Goal: Task Accomplishment & Management: Complete application form

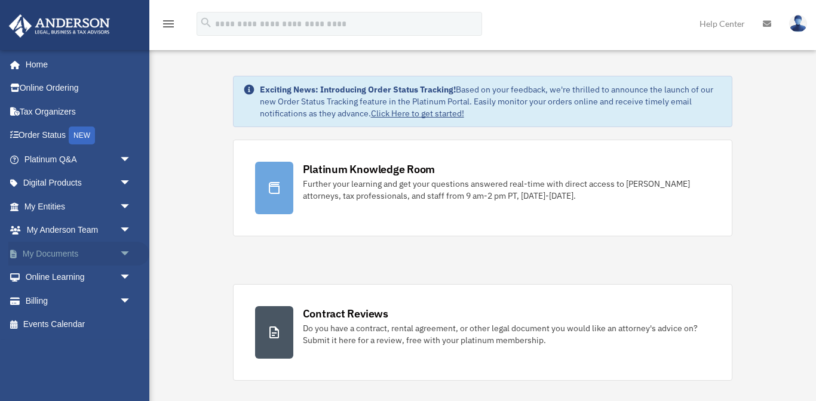
scroll to position [4, 0]
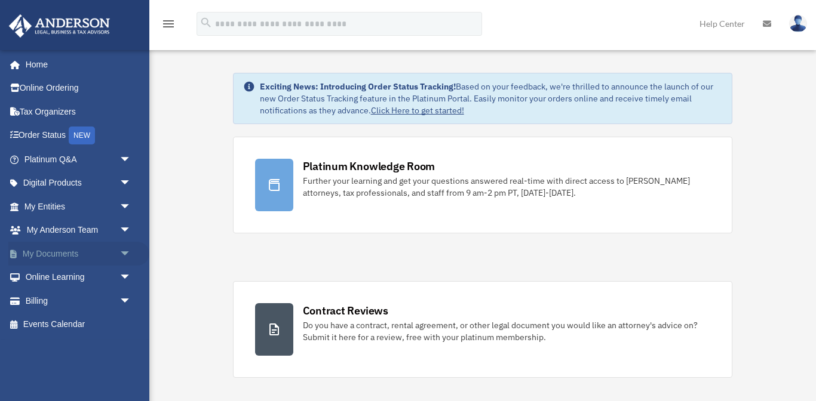
click at [119, 250] on span "arrow_drop_down" at bounding box center [131, 254] width 24 height 24
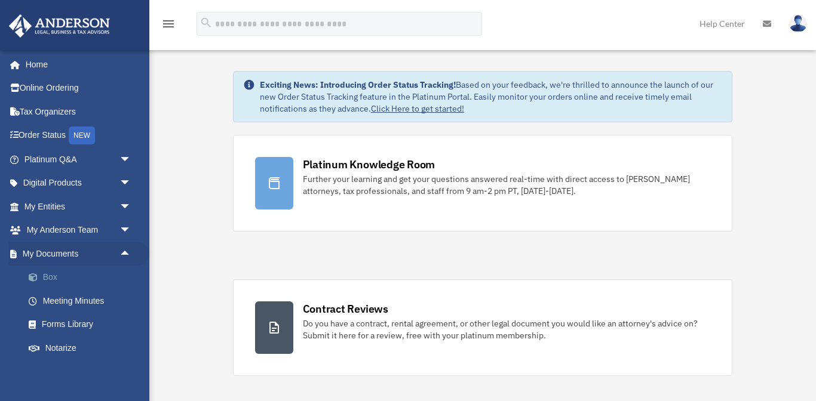
click at [59, 277] on link "Box" at bounding box center [83, 278] width 133 height 24
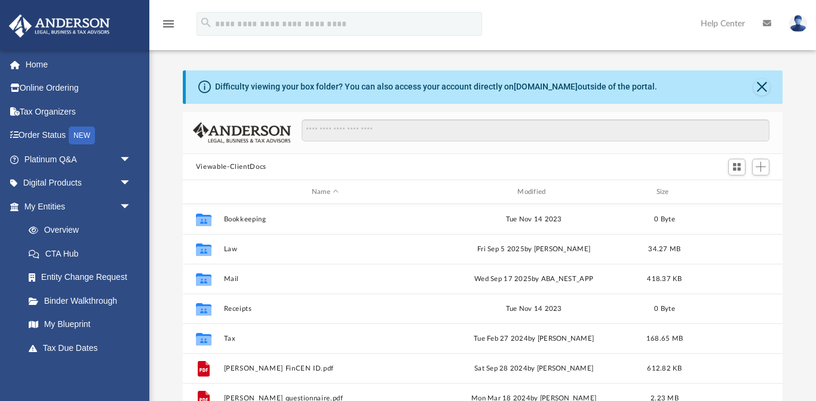
scroll to position [271, 600]
click at [765, 165] on span "Add" at bounding box center [761, 167] width 10 height 10
click at [744, 191] on li "Upload" at bounding box center [744, 191] width 38 height 13
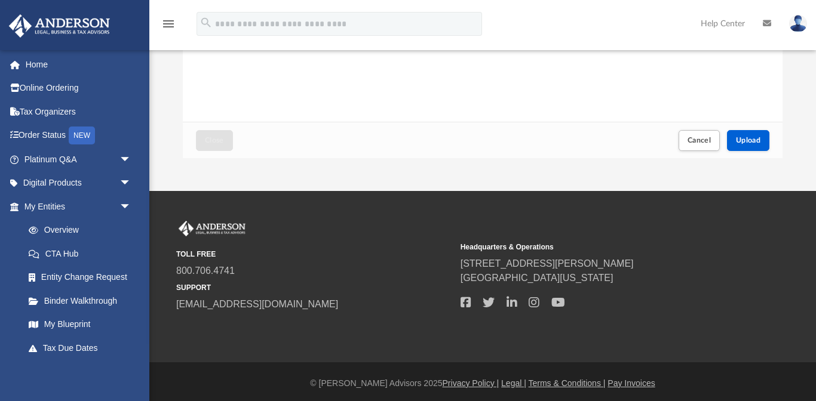
scroll to position [296, 0]
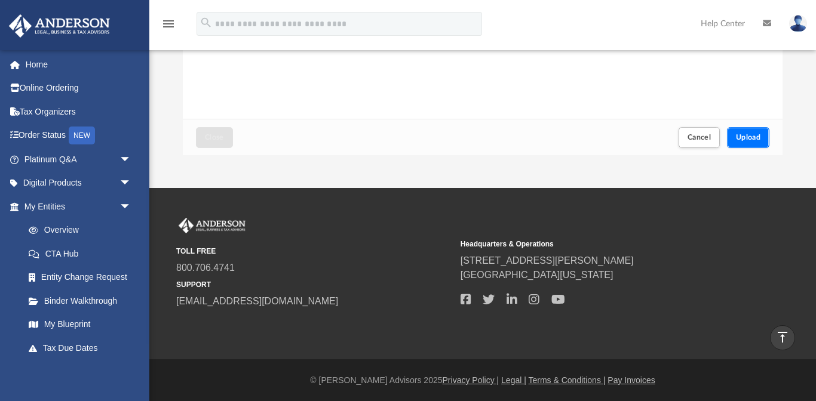
click at [760, 136] on span "Upload" at bounding box center [748, 137] width 25 height 7
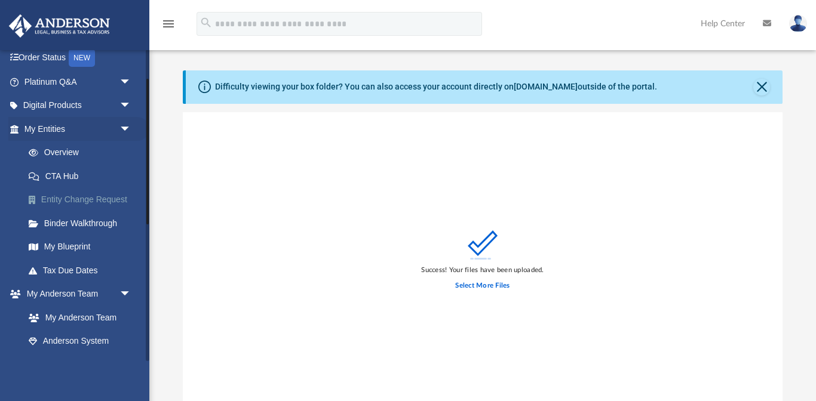
scroll to position [62, 0]
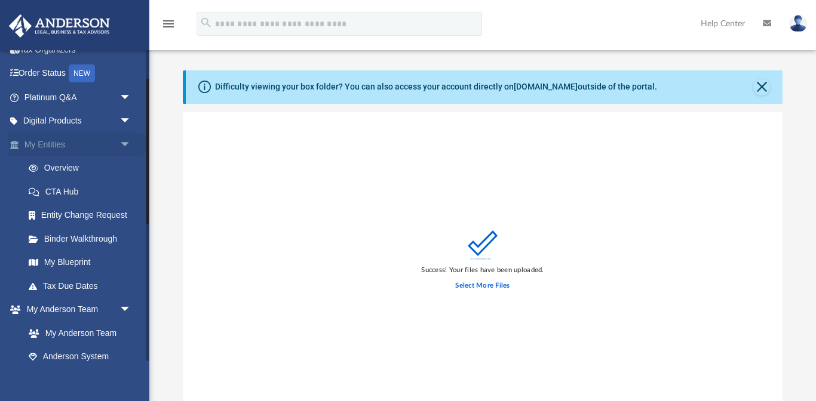
click at [105, 145] on link "My Entities arrow_drop_down" at bounding box center [78, 145] width 141 height 24
click at [85, 168] on link "Overview" at bounding box center [83, 169] width 133 height 24
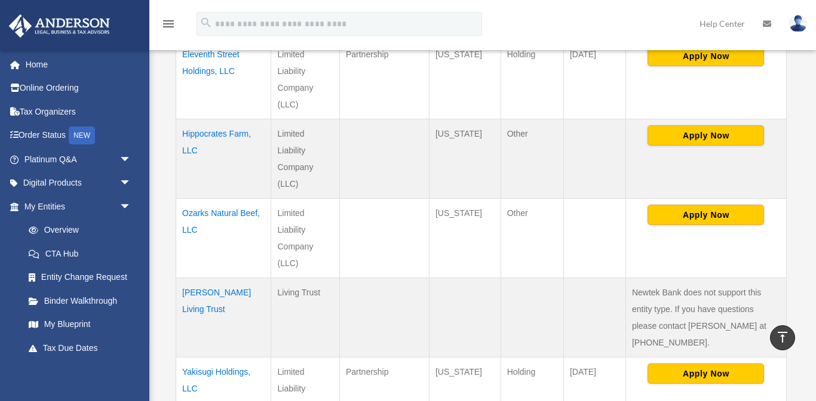
scroll to position [537, 0]
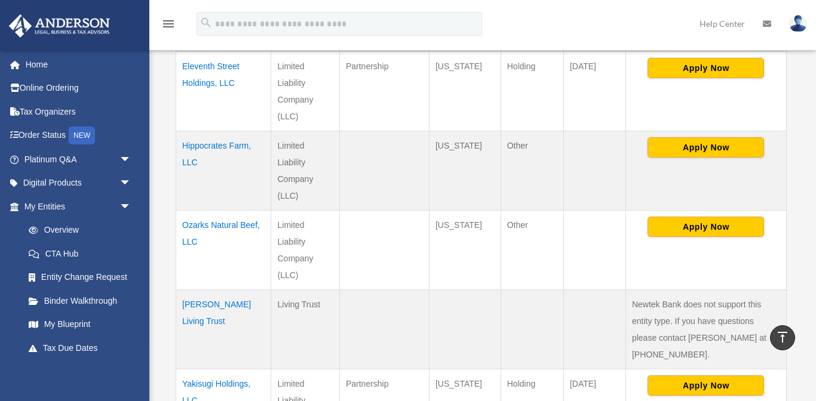
click at [215, 223] on td "Ozarks Natural Beef, LLC" at bounding box center [223, 249] width 95 height 79
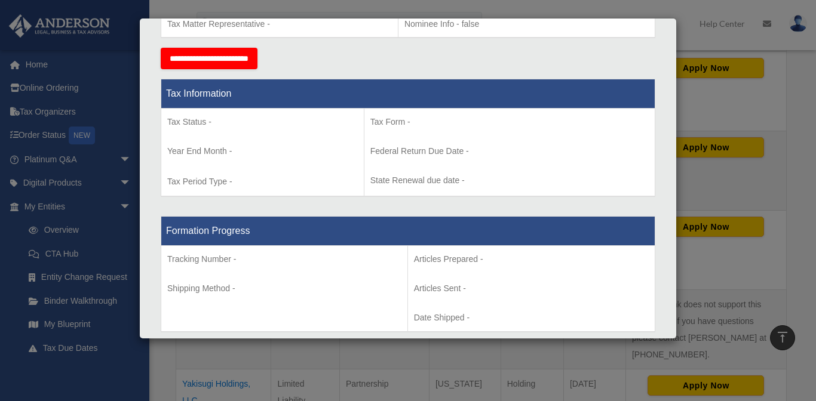
scroll to position [0, 0]
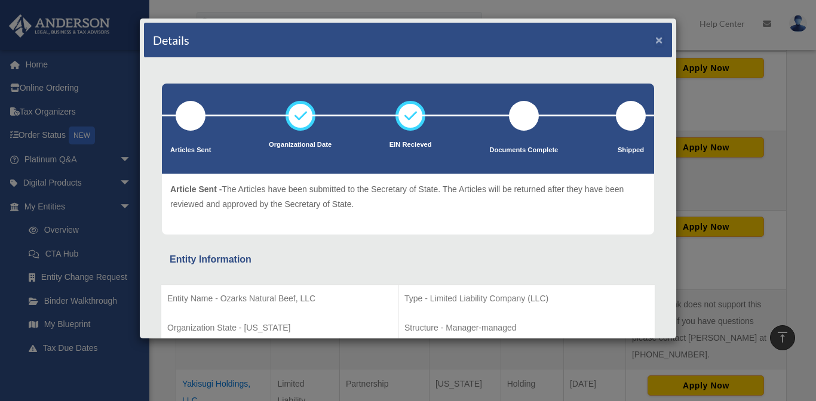
click at [661, 38] on button "×" at bounding box center [659, 39] width 8 height 13
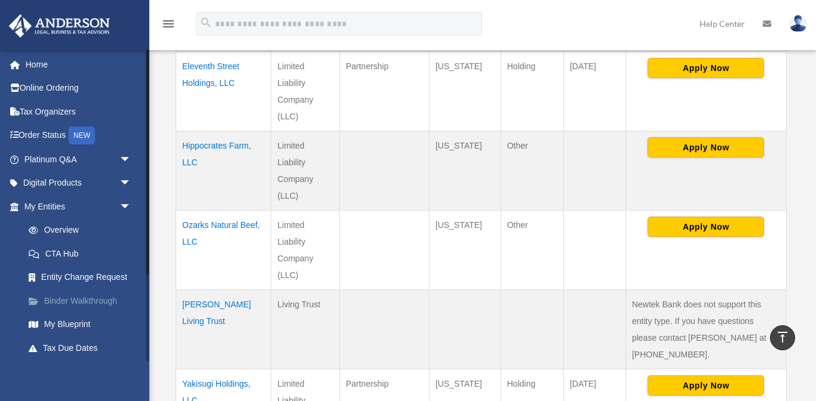
click at [73, 297] on link "Binder Walkthrough" at bounding box center [83, 301] width 133 height 24
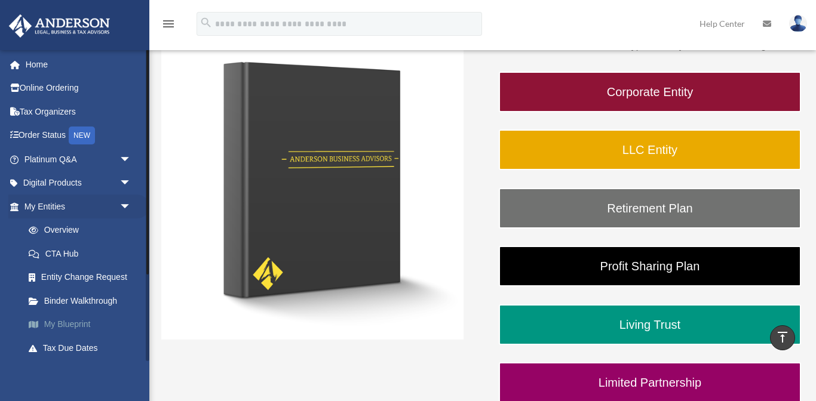
scroll to position [193, 0]
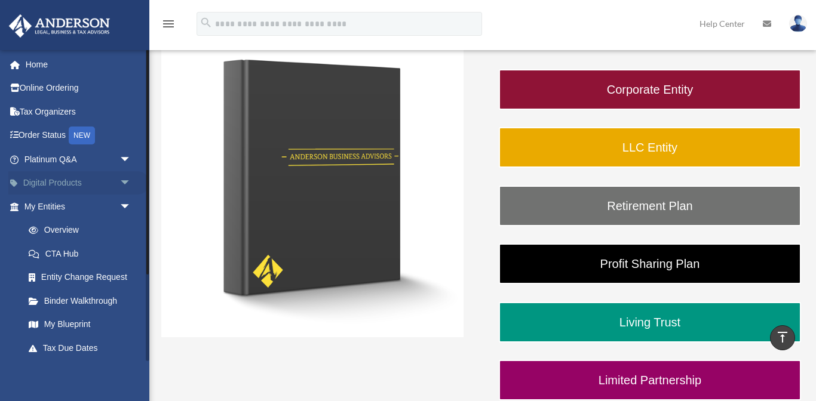
click at [124, 181] on span "arrow_drop_down" at bounding box center [131, 183] width 24 height 24
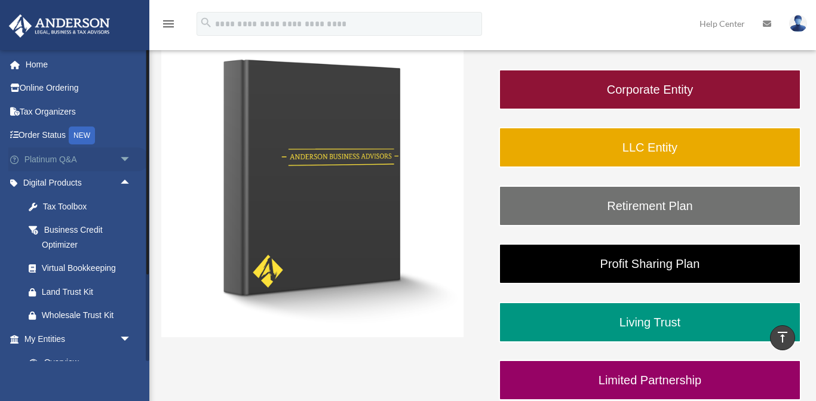
click at [124, 162] on span "arrow_drop_down" at bounding box center [131, 160] width 24 height 24
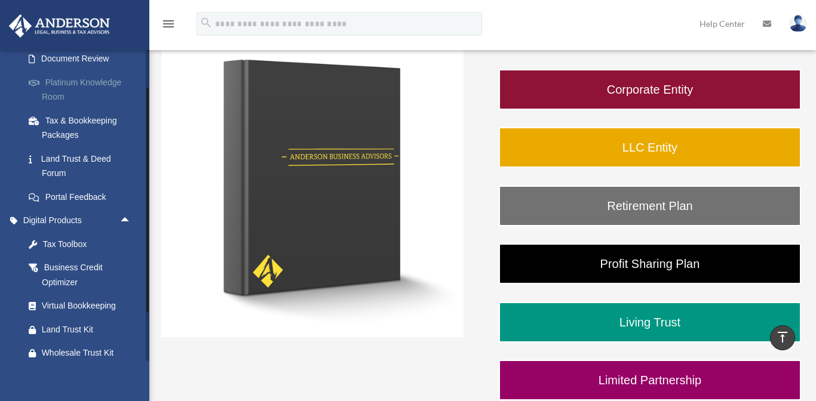
scroll to position [241, 0]
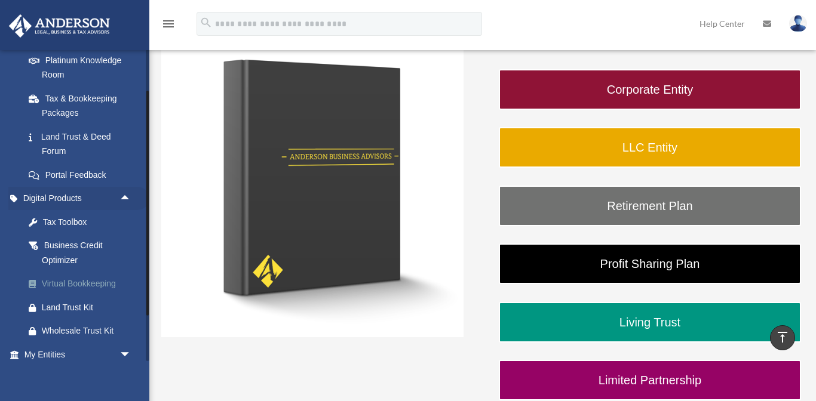
click at [105, 284] on div "Virtual Bookkeeping" at bounding box center [88, 284] width 93 height 15
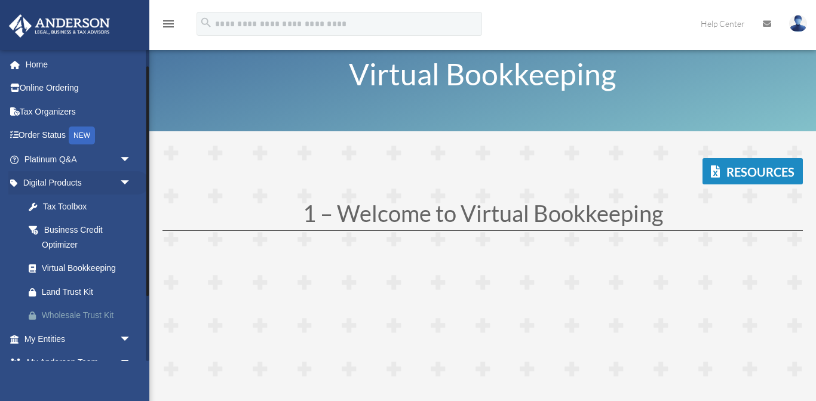
scroll to position [111, 0]
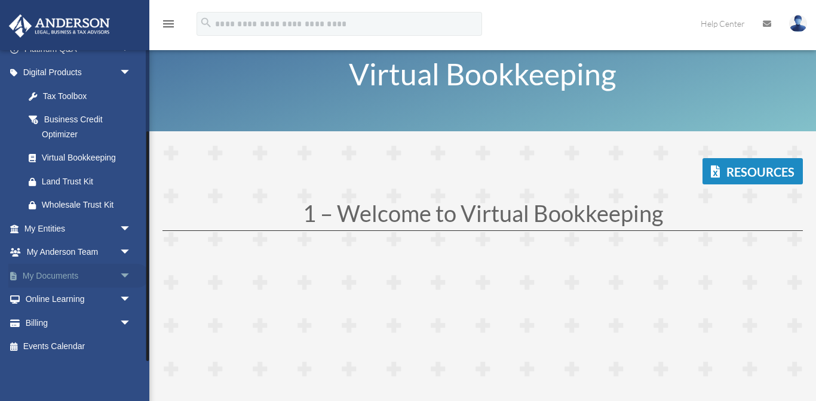
click at [121, 277] on span "arrow_drop_down" at bounding box center [131, 276] width 24 height 24
click at [97, 326] on link "Meeting Minutes" at bounding box center [83, 323] width 133 height 24
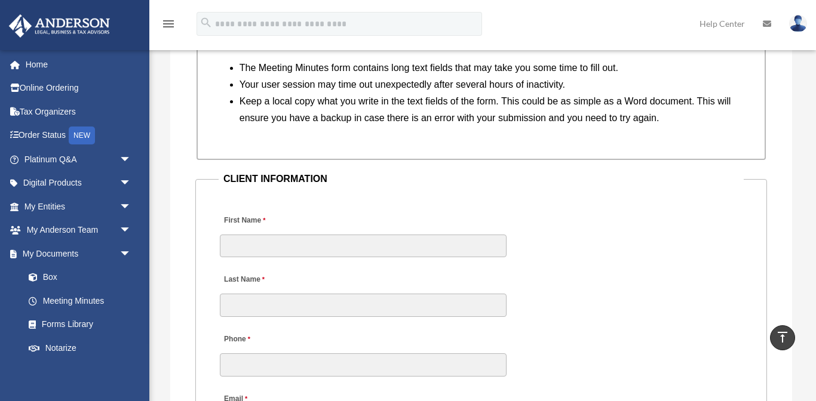
scroll to position [1155, 0]
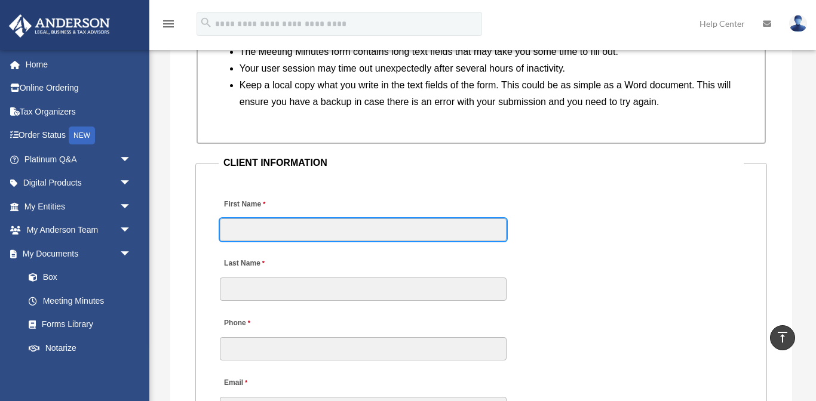
click at [261, 219] on input "First Name" at bounding box center [363, 230] width 287 height 23
type input "*****"
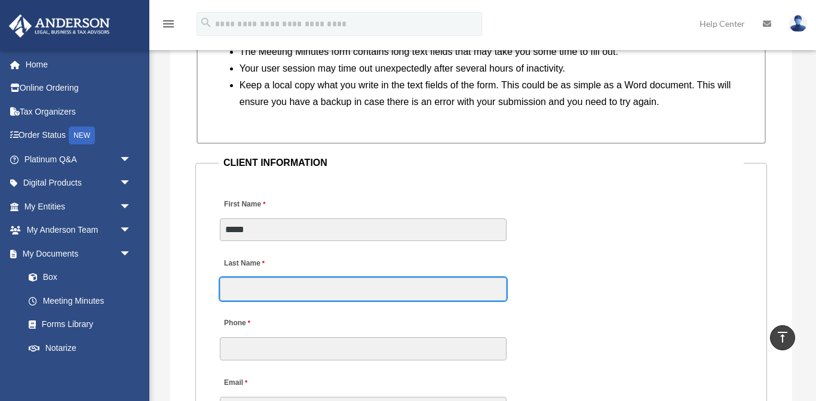
click at [243, 278] on input "Last Name" at bounding box center [363, 289] width 287 height 23
type input "*******"
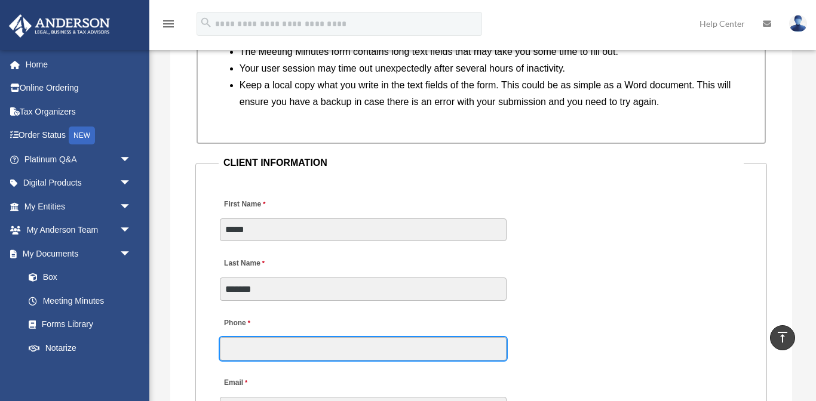
click at [254, 338] on input "Phone" at bounding box center [363, 349] width 287 height 23
type input "**********"
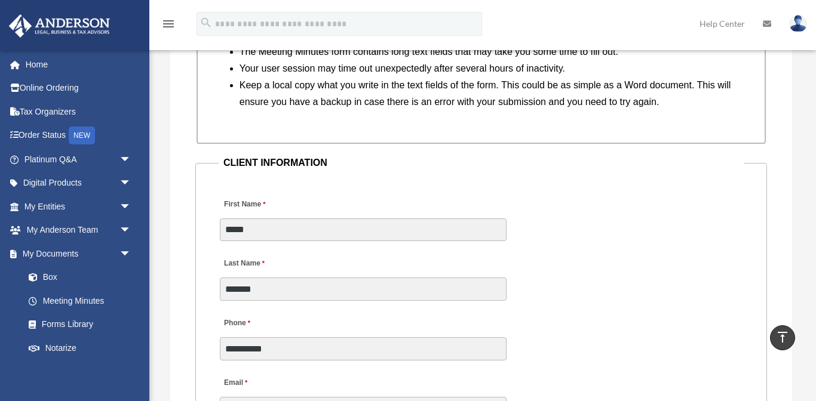
click at [424, 369] on div "Email" at bounding box center [363, 395] width 289 height 53
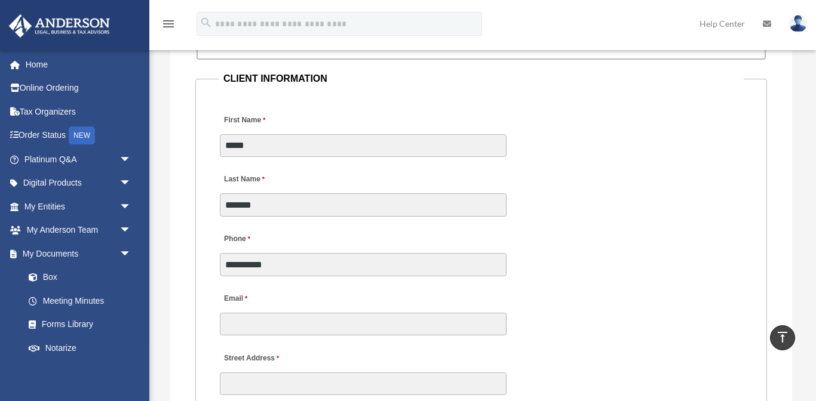
scroll to position [1268, 0]
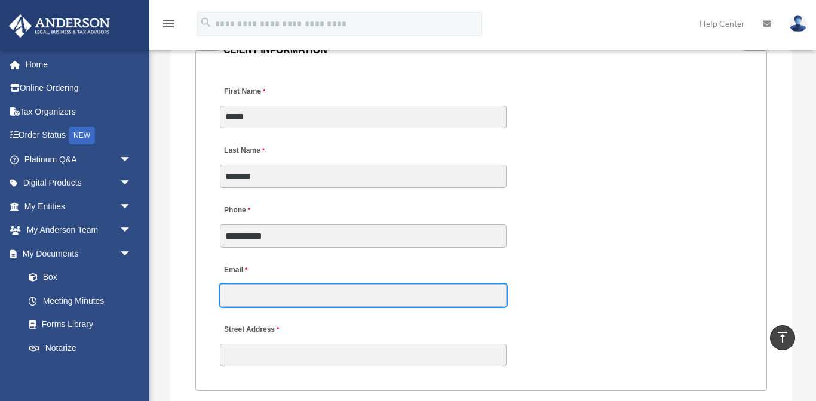
click at [285, 284] on input "Email" at bounding box center [363, 295] width 287 height 23
type input "**********"
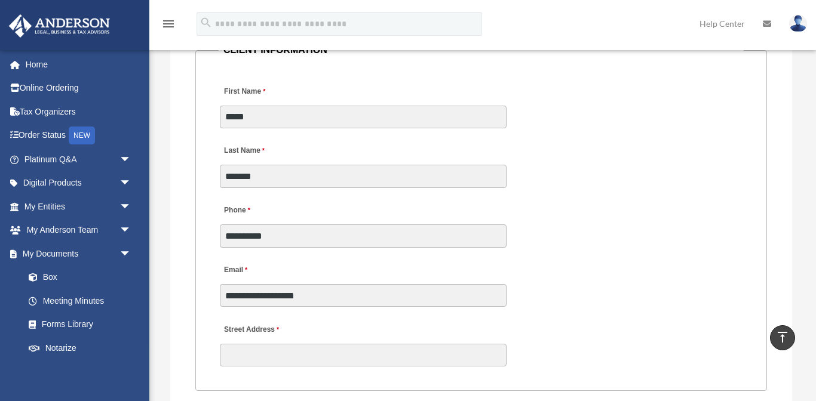
click at [326, 322] on label "Street Address" at bounding box center [276, 330] width 113 height 16
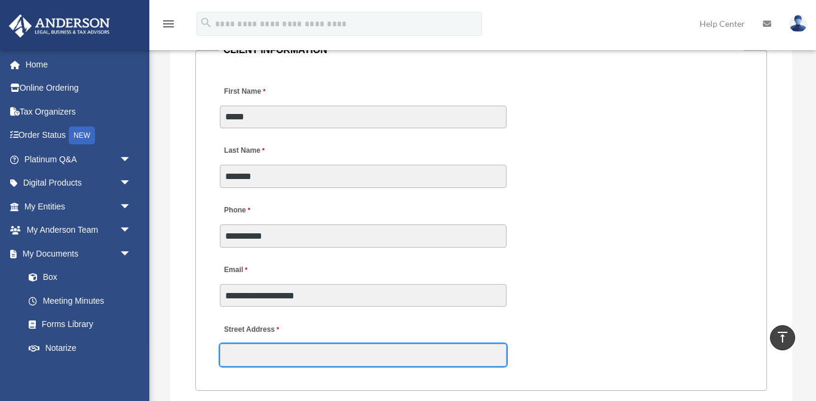
click at [326, 344] on input "Street Address" at bounding box center [363, 355] width 287 height 23
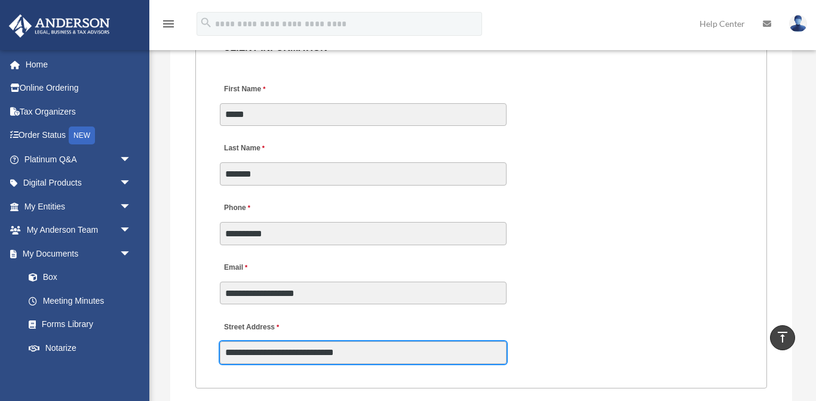
type input "**********"
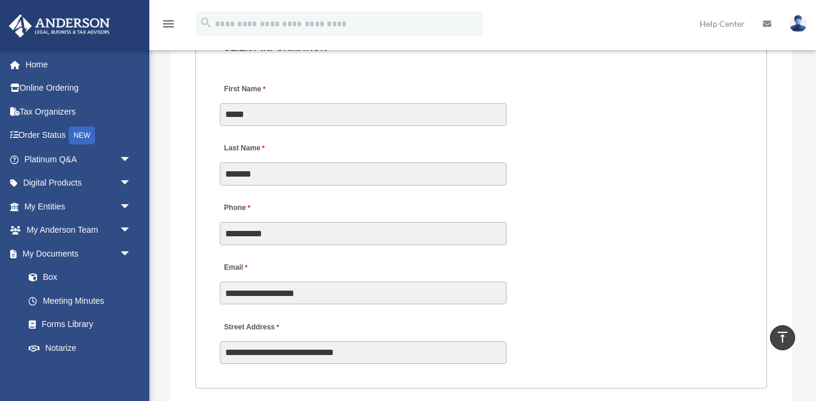
click at [557, 335] on div "**********" at bounding box center [481, 339] width 525 height 53
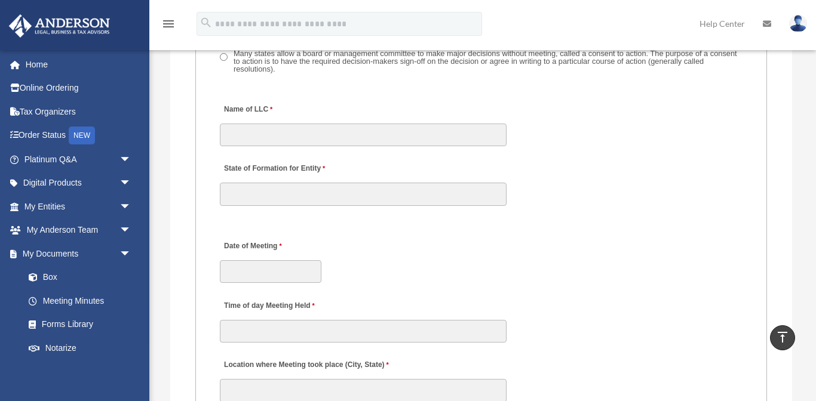
scroll to position [2145, 0]
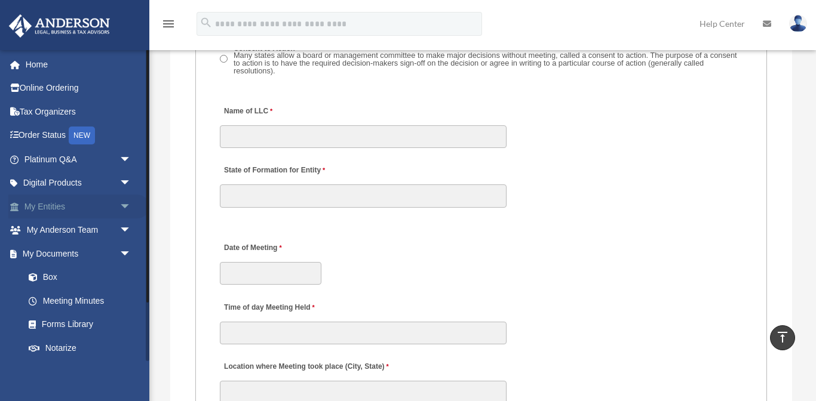
click at [90, 196] on link "My Entities arrow_drop_down" at bounding box center [78, 207] width 141 height 24
click at [81, 210] on link "My Entities arrow_drop_down" at bounding box center [78, 207] width 141 height 24
click at [124, 208] on span "arrow_drop_down" at bounding box center [131, 207] width 24 height 24
click at [99, 229] on link "Overview" at bounding box center [83, 231] width 133 height 24
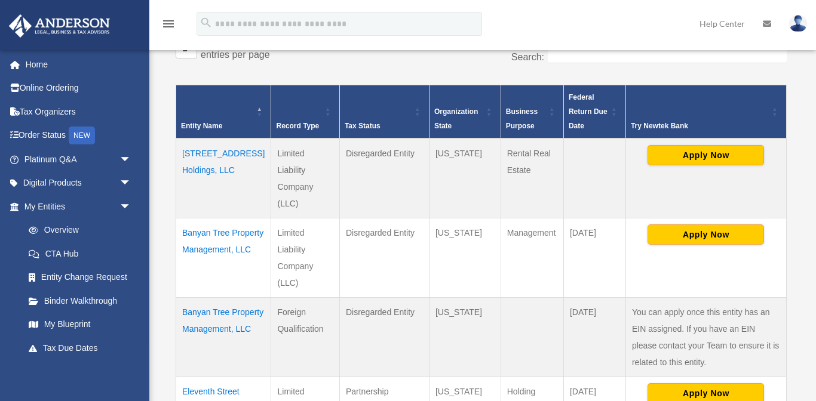
scroll to position [210, 0]
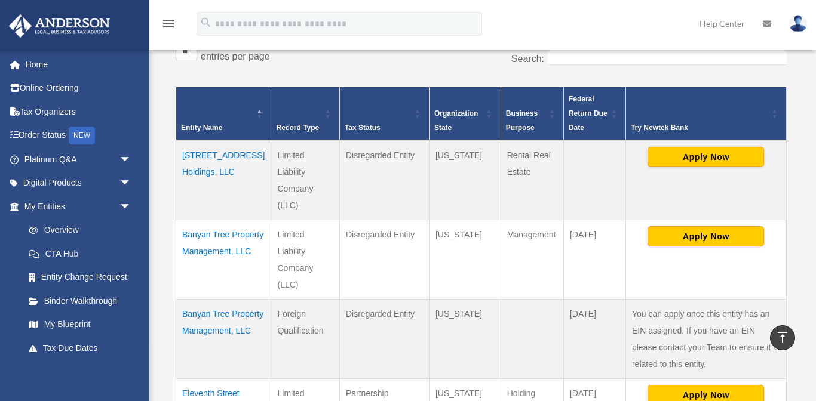
click at [217, 156] on td "[STREET_ADDRESS] Holdings, LLC" at bounding box center [223, 180] width 95 height 80
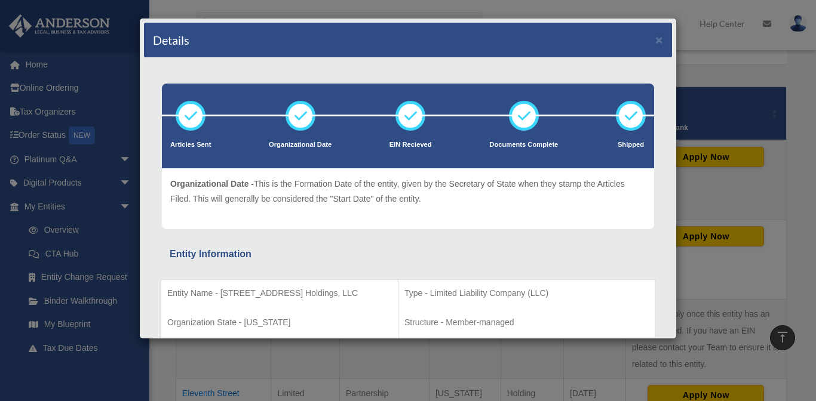
scroll to position [200, 0]
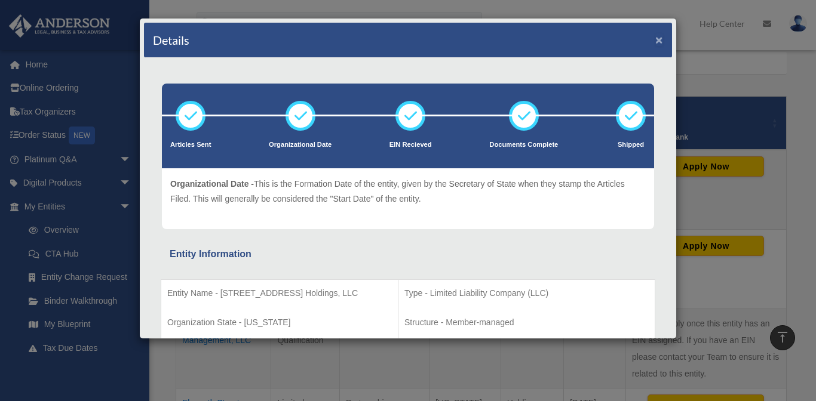
click at [658, 38] on button "×" at bounding box center [659, 39] width 8 height 13
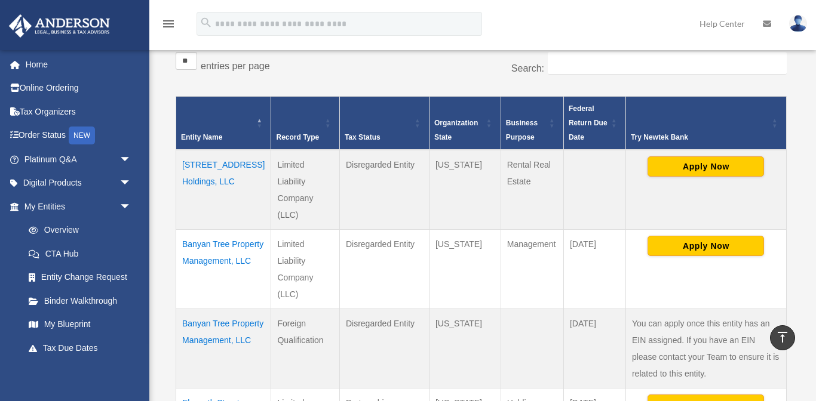
click at [201, 259] on td "Banyan Tree Property Management, LLC" at bounding box center [223, 268] width 95 height 79
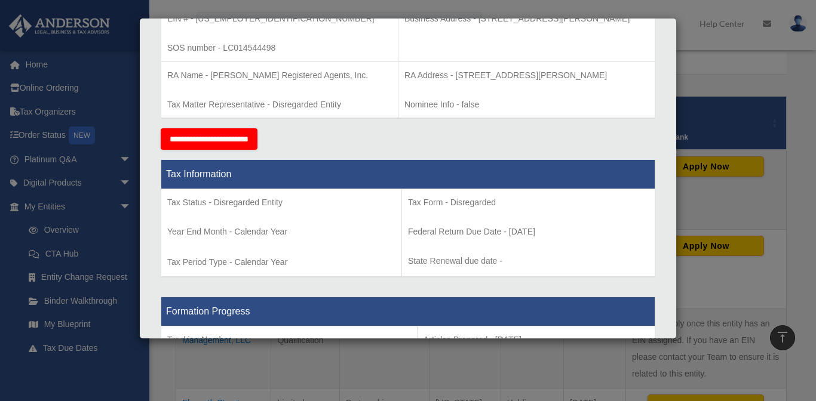
scroll to position [0, 0]
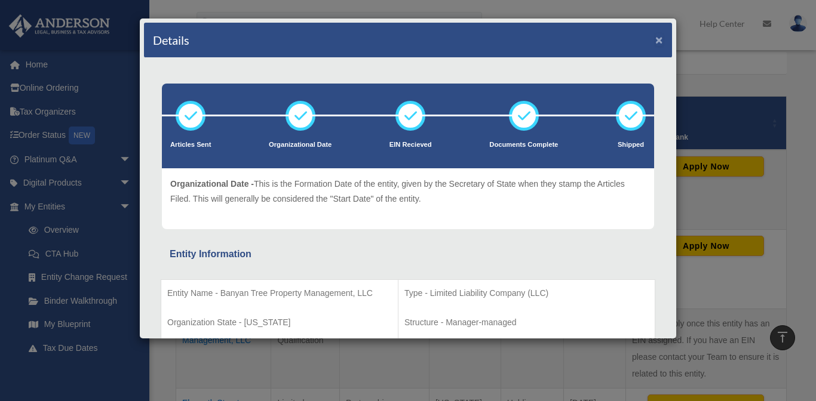
click at [661, 43] on button "×" at bounding box center [659, 39] width 8 height 13
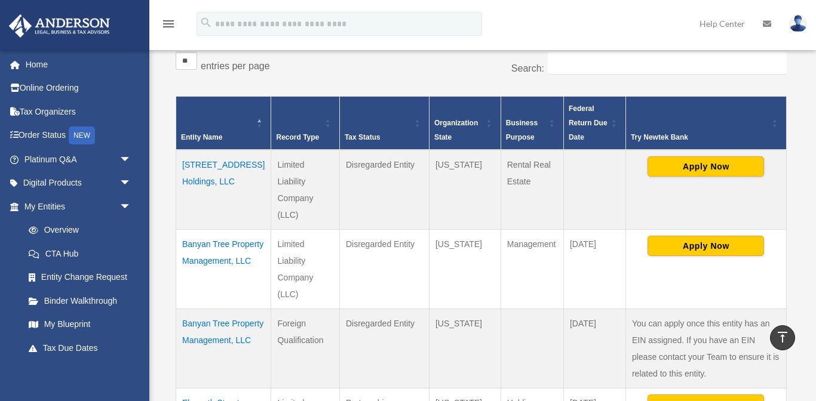
click at [228, 171] on td "1720 Maple Street Holdings, LLC" at bounding box center [223, 190] width 95 height 80
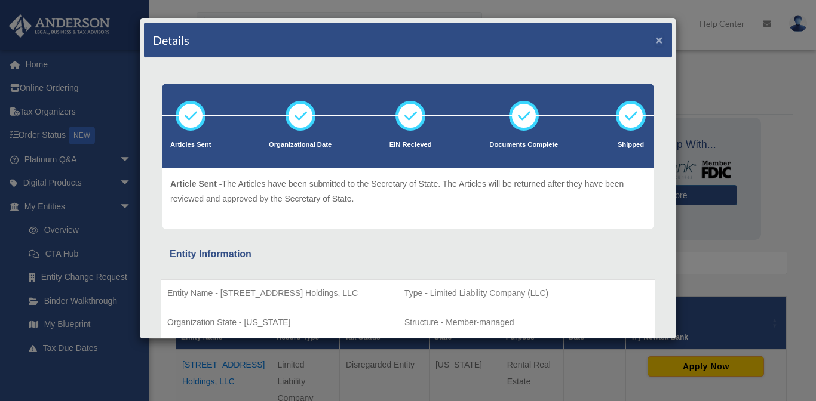
drag, startPoint x: 658, startPoint y: 42, endPoint x: 648, endPoint y: 47, distance: 11.8
click at [658, 42] on button "×" at bounding box center [659, 39] width 8 height 13
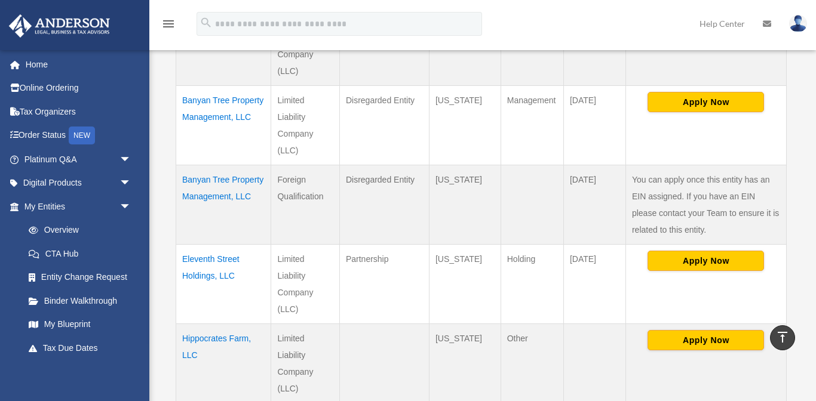
scroll to position [354, 0]
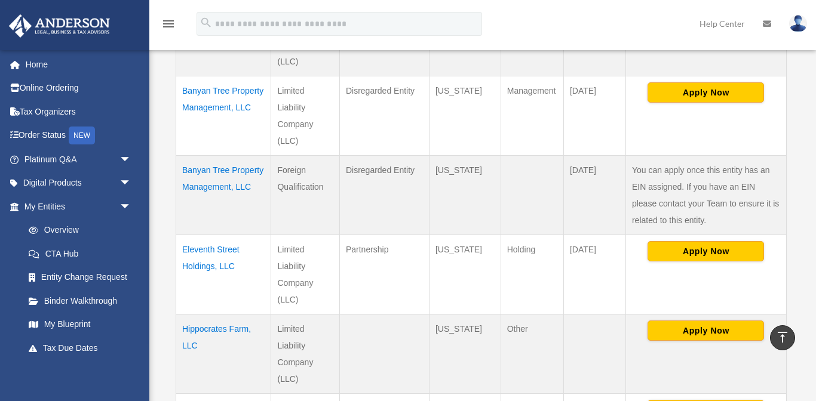
click at [223, 249] on td "Eleventh Street Holdings, LLC" at bounding box center [223, 274] width 95 height 79
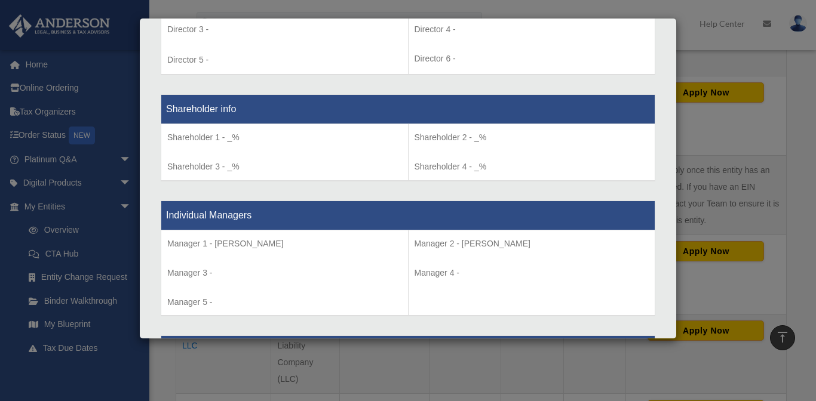
scroll to position [0, 0]
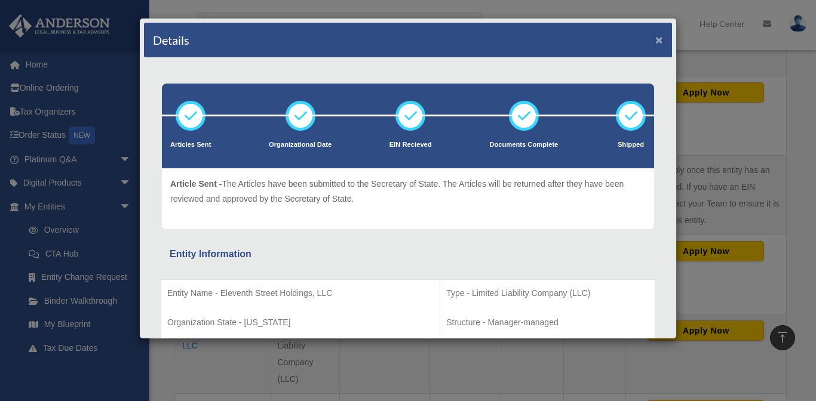
click at [659, 42] on button "×" at bounding box center [659, 39] width 8 height 13
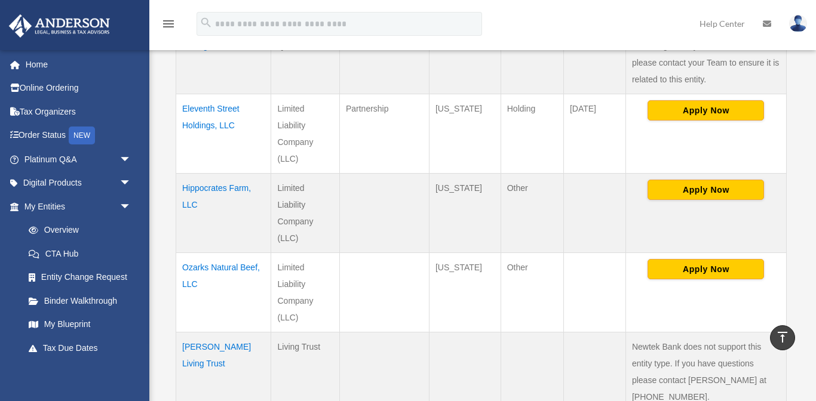
scroll to position [495, 0]
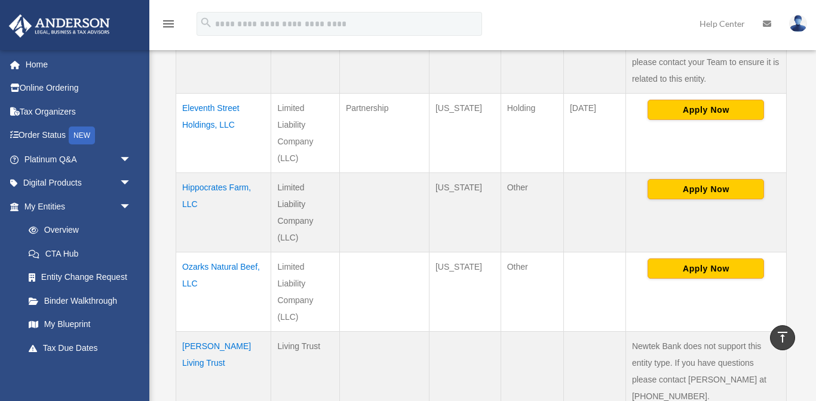
click at [243, 190] on td "Hippocrates Farm, LLC" at bounding box center [223, 212] width 95 height 79
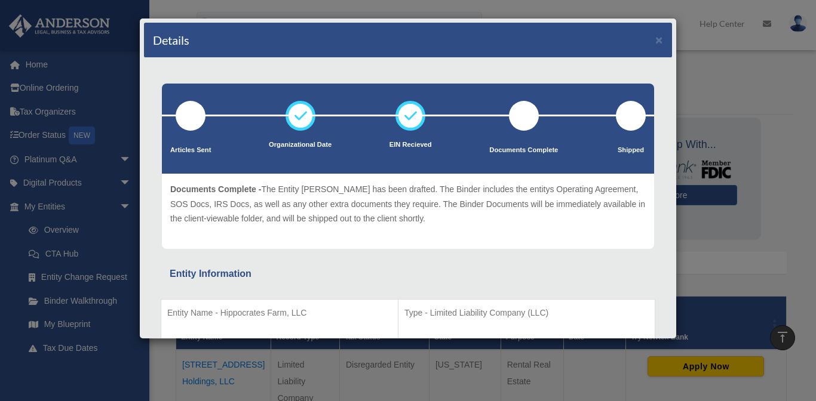
scroll to position [1, 0]
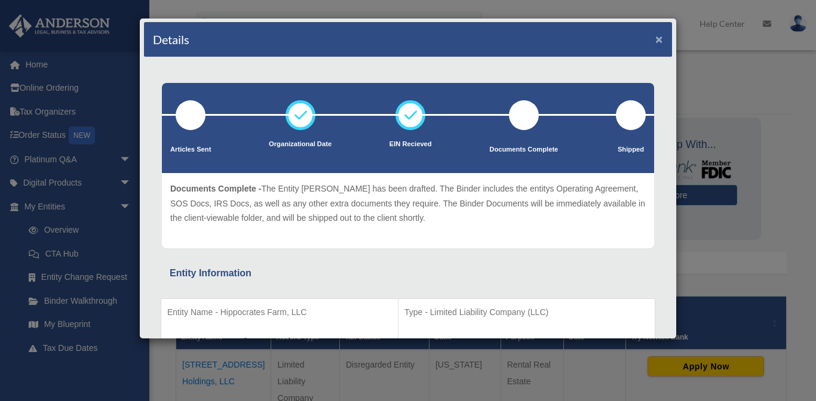
click at [656, 41] on button "×" at bounding box center [659, 39] width 8 height 13
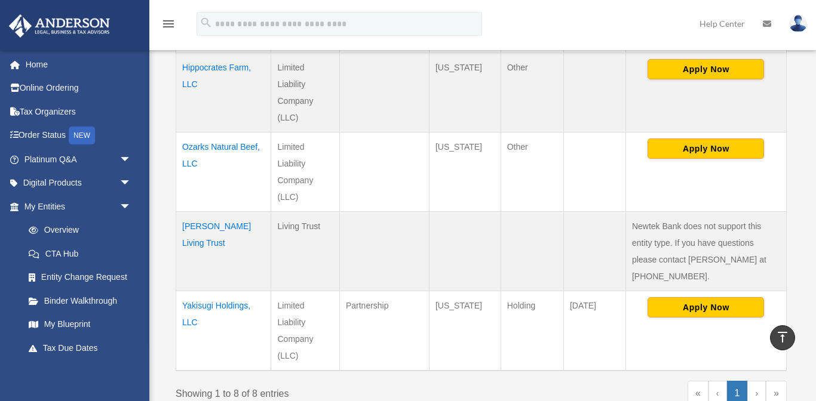
scroll to position [621, 0]
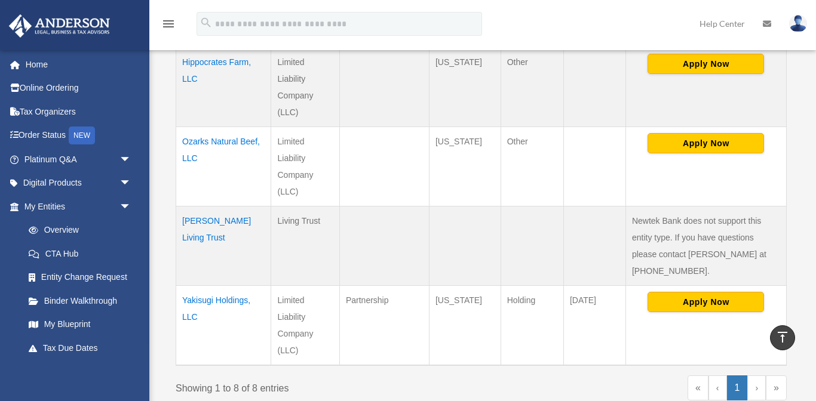
click at [235, 286] on td "Yakisugi Holdings, LLC" at bounding box center [223, 326] width 95 height 80
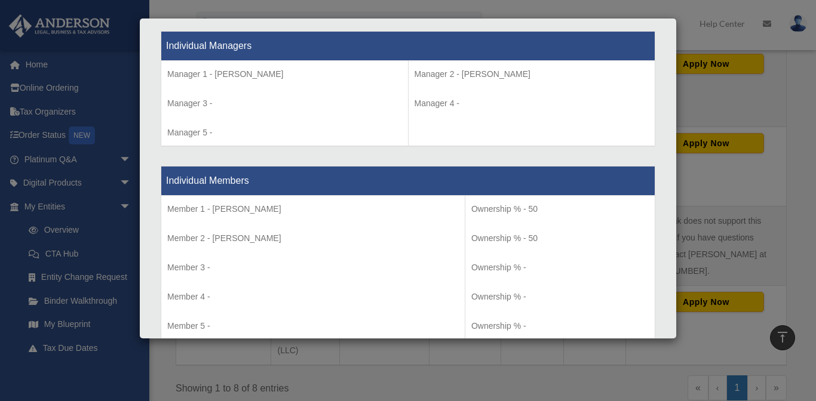
scroll to position [1126, 0]
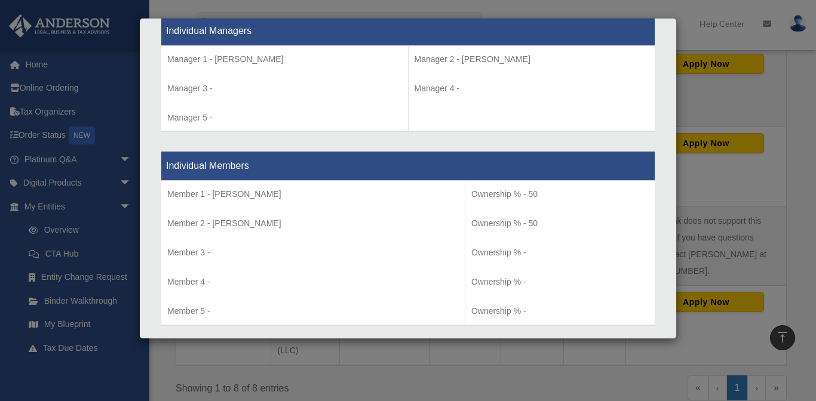
click at [365, 106] on td "Manager 1 - Meera Scarrow Manager 3 - Manager 5 -" at bounding box center [284, 88] width 247 height 86
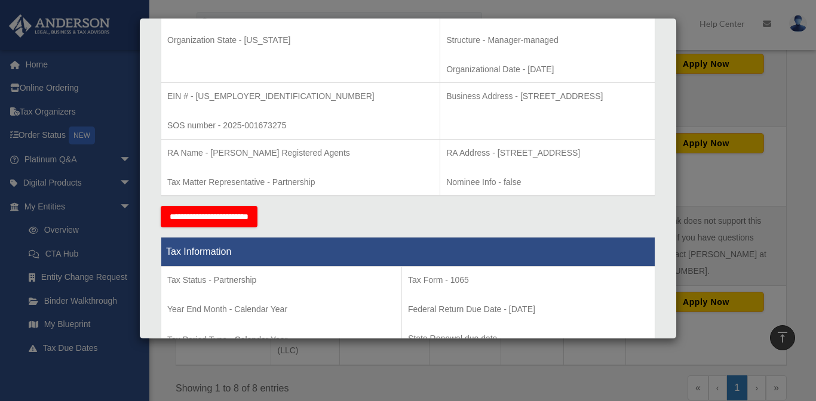
scroll to position [0, 0]
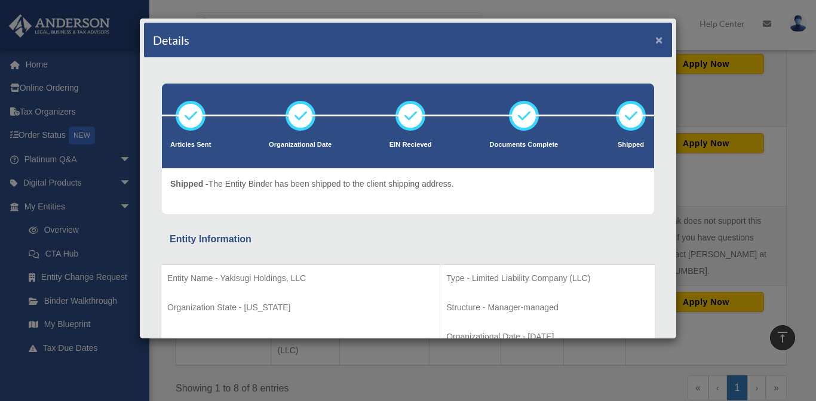
click at [662, 41] on button "×" at bounding box center [659, 39] width 8 height 13
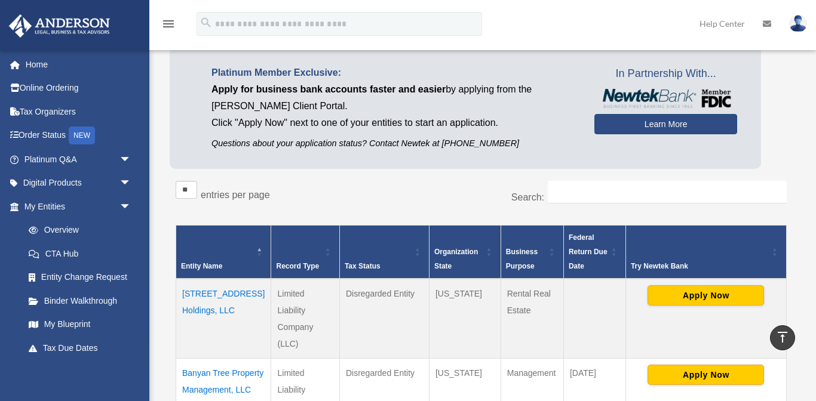
scroll to position [67, 0]
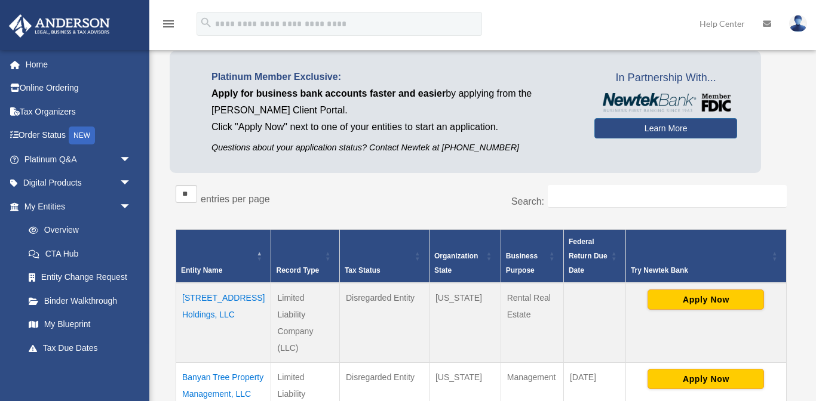
click at [226, 299] on td "1720 Maple Street Holdings, LLC" at bounding box center [223, 323] width 95 height 80
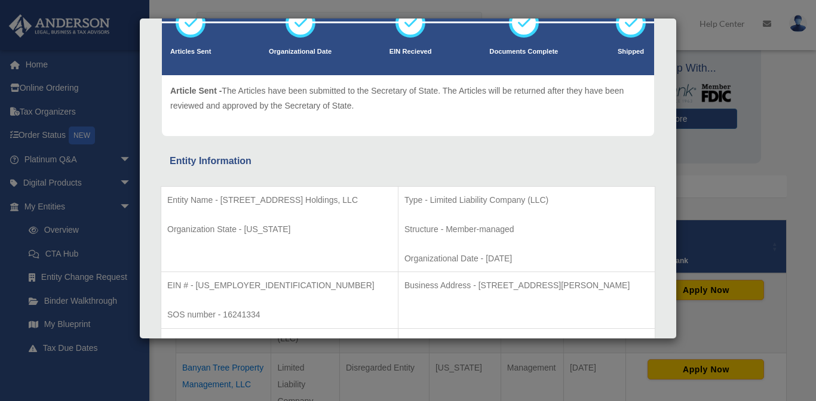
scroll to position [0, 0]
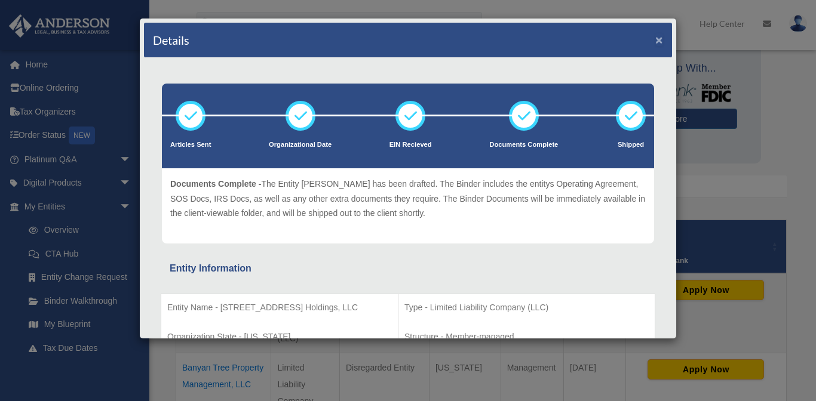
click at [661, 40] on button "×" at bounding box center [659, 39] width 8 height 13
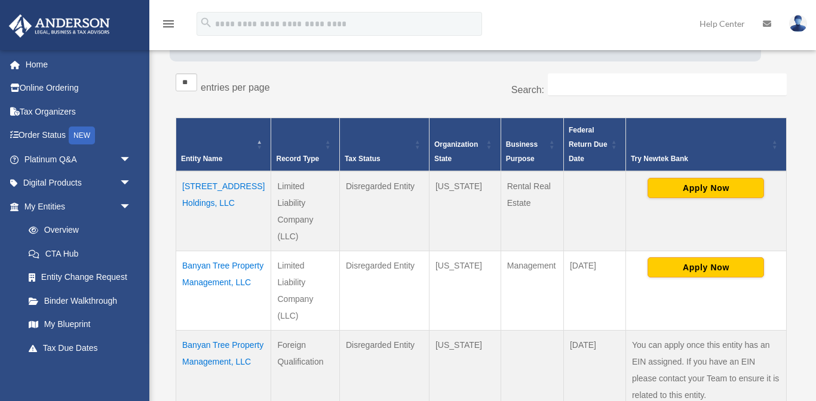
scroll to position [206, 0]
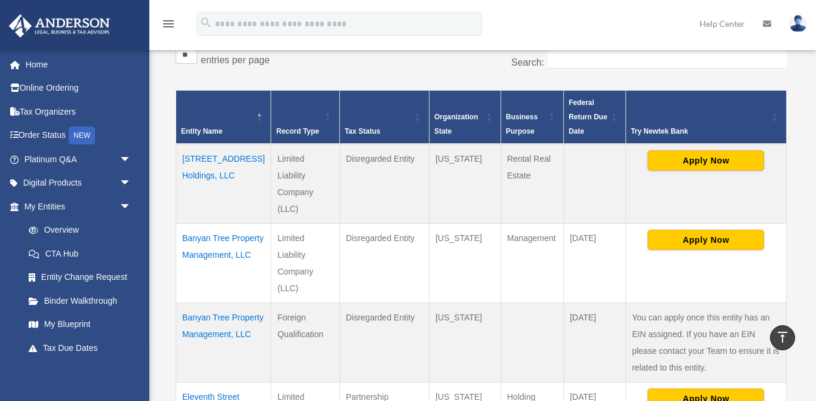
click at [204, 257] on td "Banyan Tree Property Management, LLC" at bounding box center [223, 262] width 95 height 79
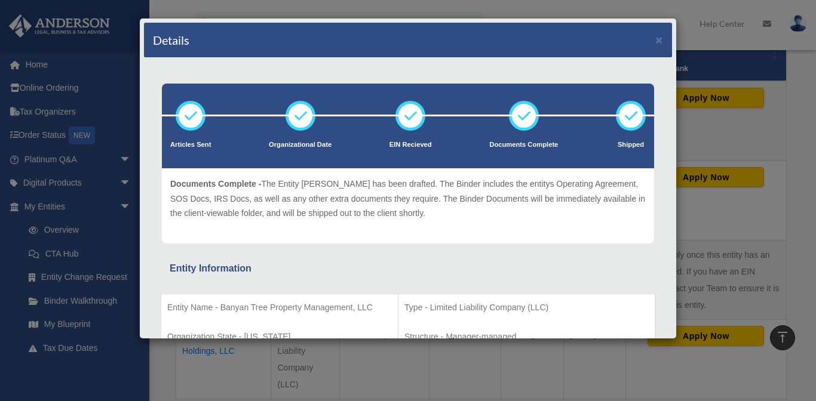
scroll to position [0, 0]
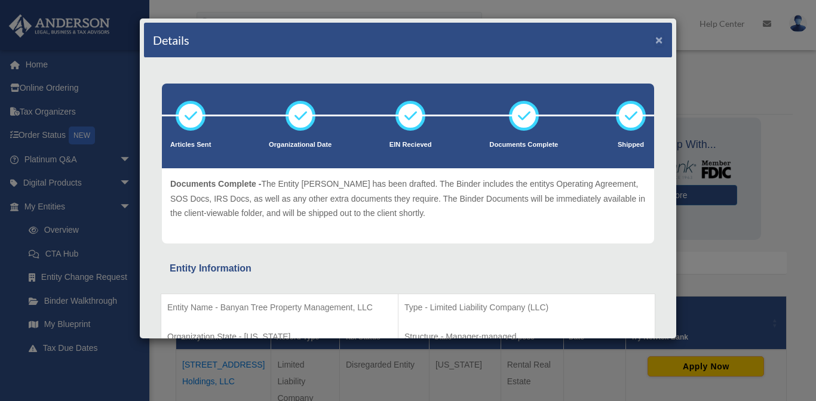
click at [659, 42] on button "×" at bounding box center [659, 39] width 8 height 13
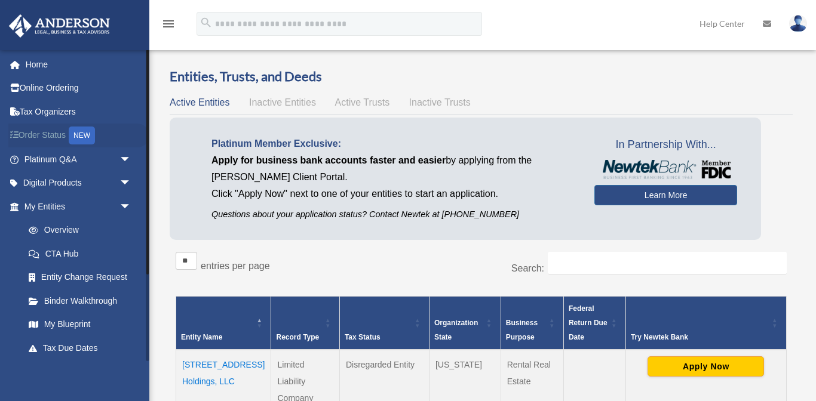
scroll to position [3, 0]
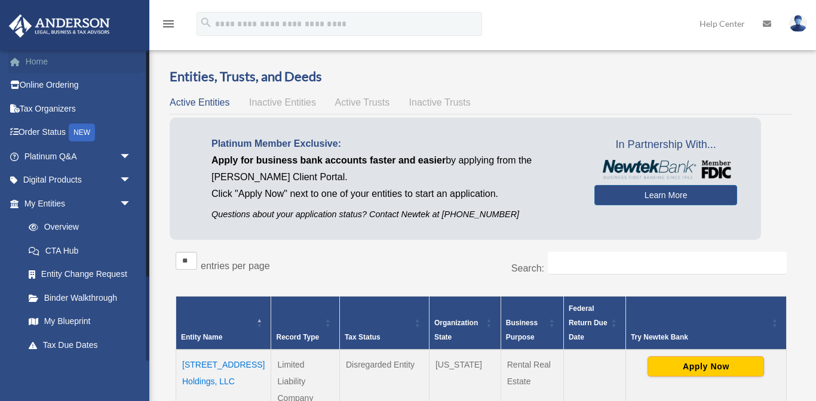
click at [51, 65] on link "Home" at bounding box center [78, 62] width 141 height 24
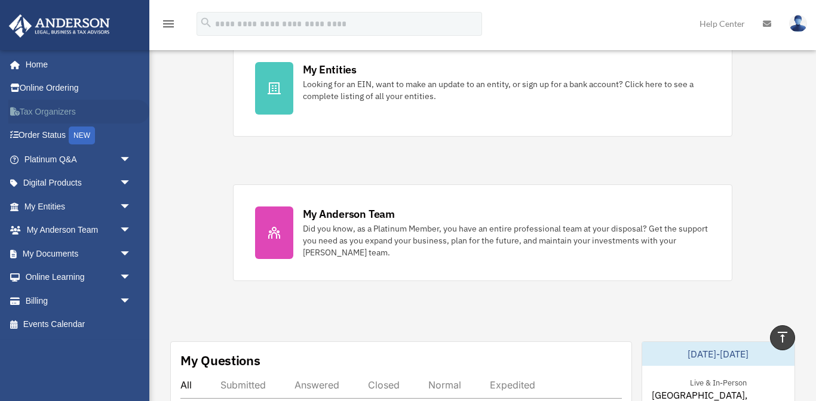
scroll to position [388, 0]
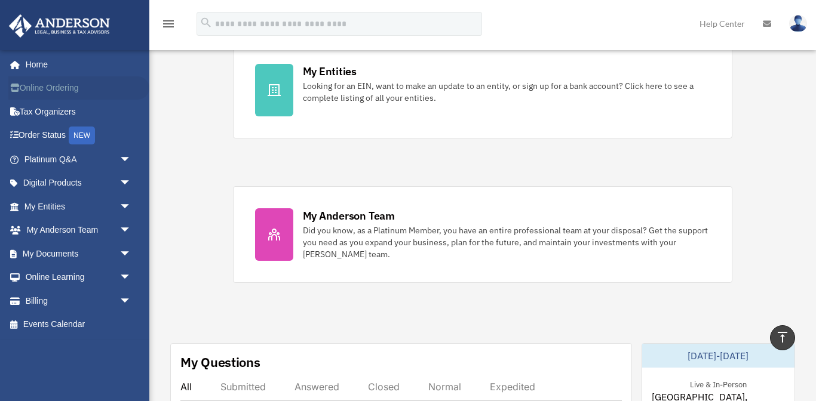
click at [85, 91] on link "Online Ordering" at bounding box center [78, 88] width 141 height 24
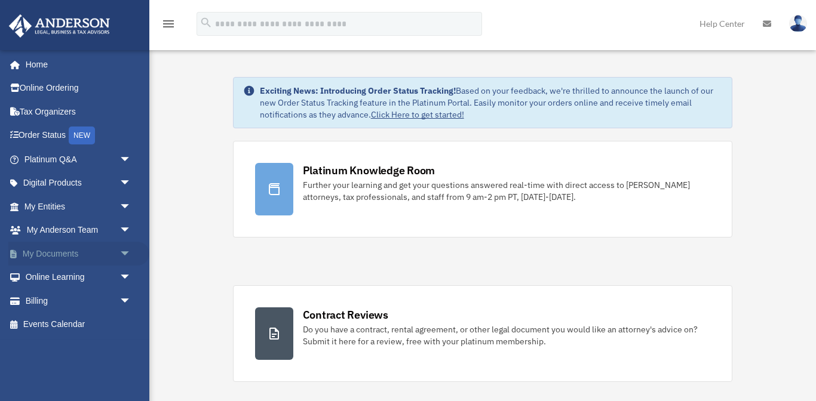
click at [120, 253] on span "arrow_drop_down" at bounding box center [131, 254] width 24 height 24
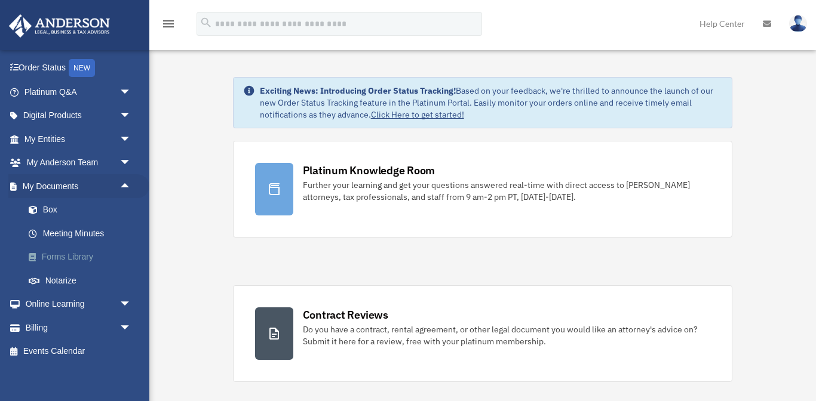
scroll to position [72, 0]
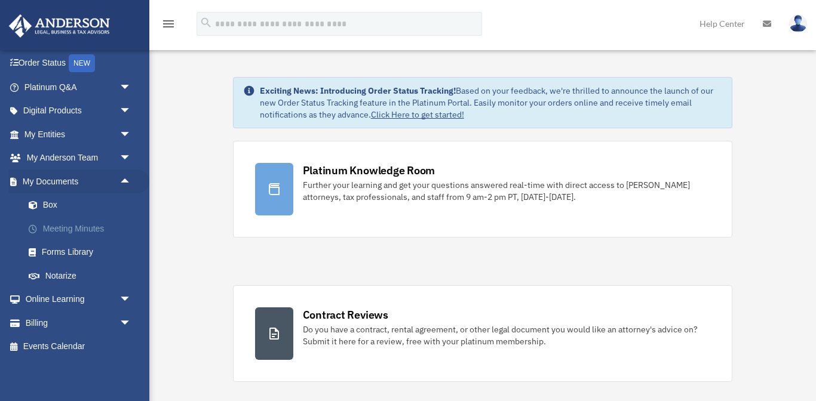
click at [100, 228] on link "Meeting Minutes" at bounding box center [83, 229] width 133 height 24
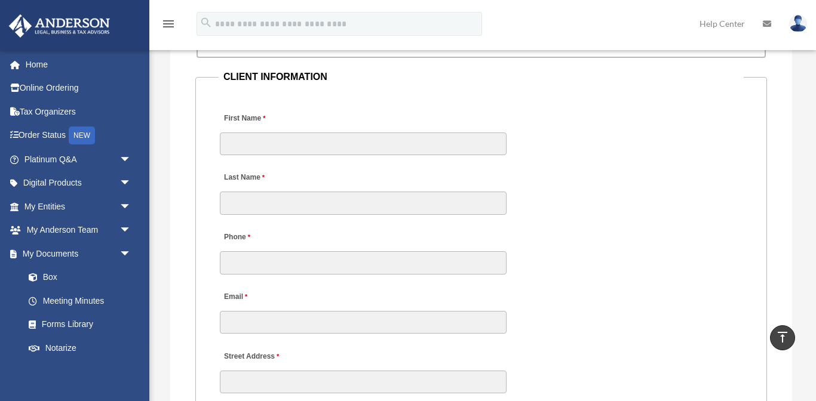
scroll to position [1244, 0]
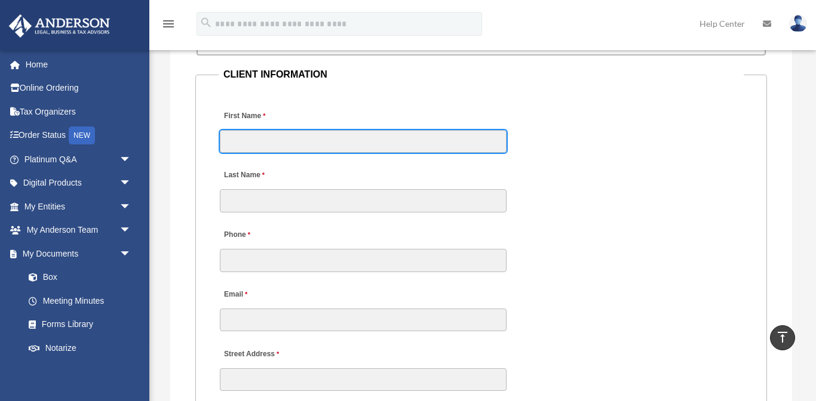
click at [280, 130] on input "First Name" at bounding box center [363, 141] width 287 height 23
type input "*****"
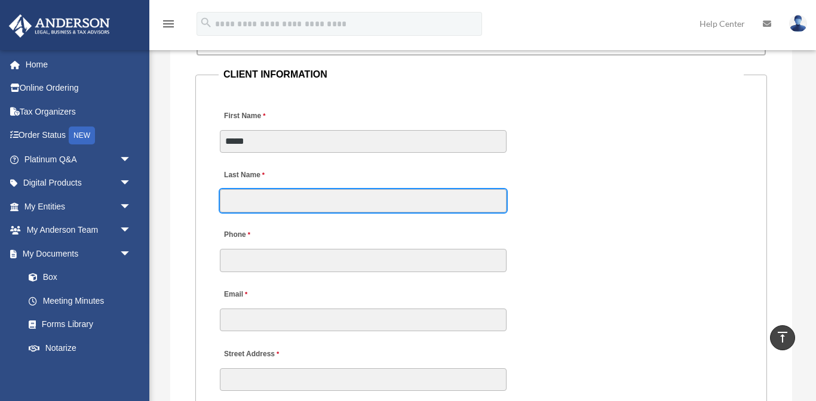
click at [247, 189] on input "Last Name" at bounding box center [363, 200] width 287 height 23
type input "*******"
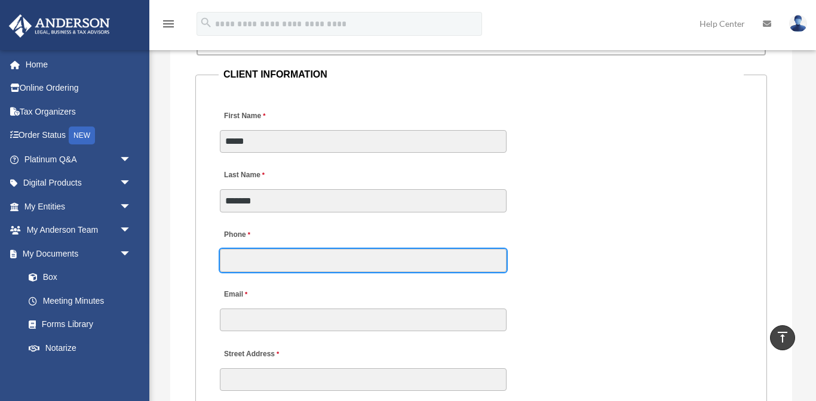
click at [239, 249] on input "Phone" at bounding box center [363, 260] width 287 height 23
type input "**********"
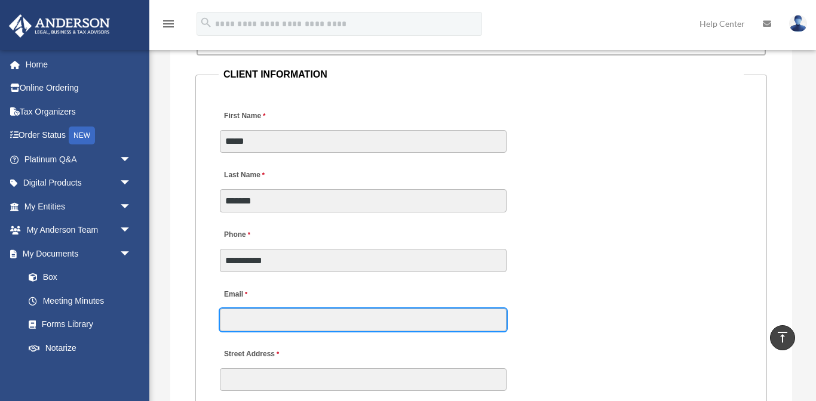
click at [255, 309] on input "Email" at bounding box center [363, 320] width 287 height 23
type input "**********"
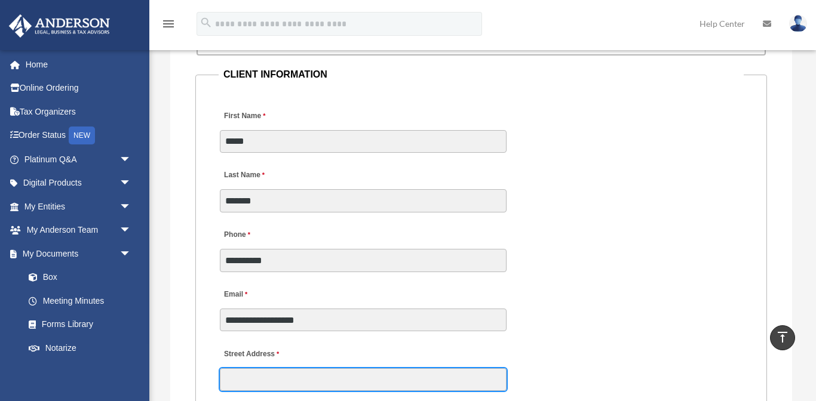
click at [272, 369] on input "Street Address" at bounding box center [363, 380] width 287 height 23
type input "**********"
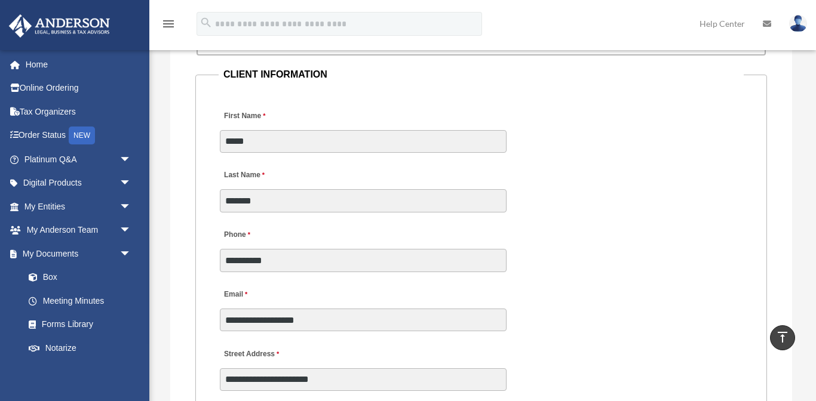
type input "**"
type input "**********"
type input "********"
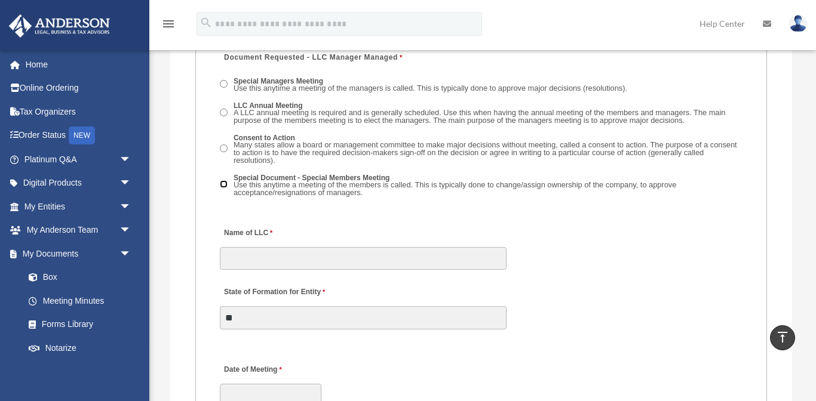
scroll to position [1980, 0]
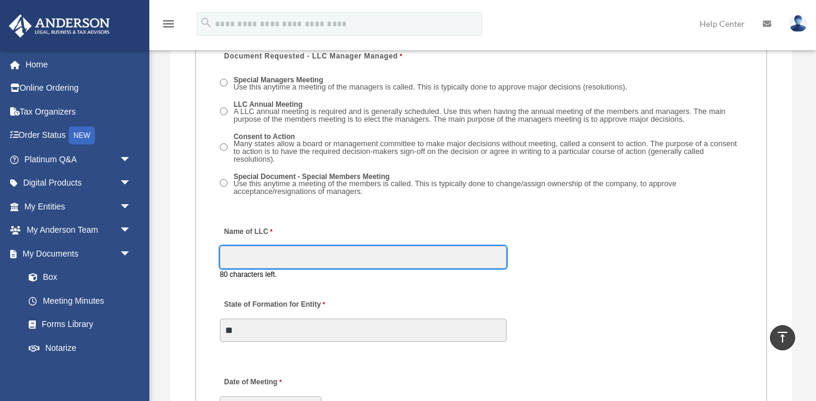
click at [302, 247] on input "Name of LLC" at bounding box center [363, 257] width 287 height 23
type input "**********"
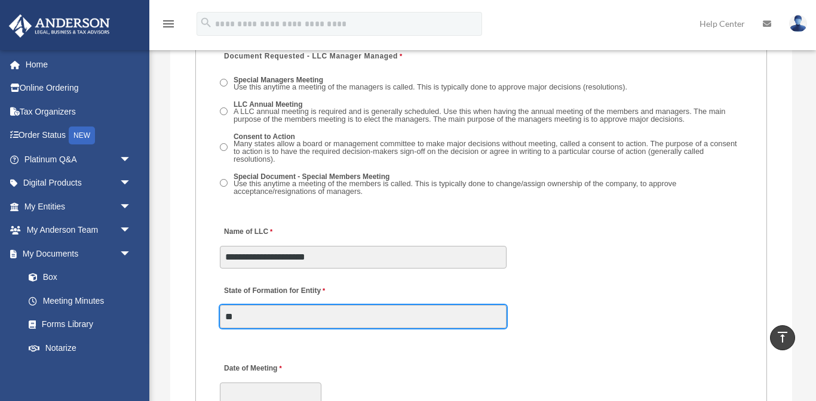
type input "*"
type input "**"
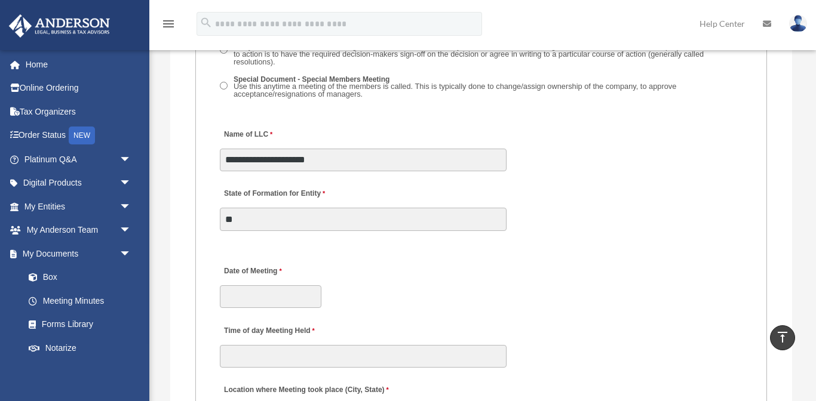
scroll to position [2104, 0]
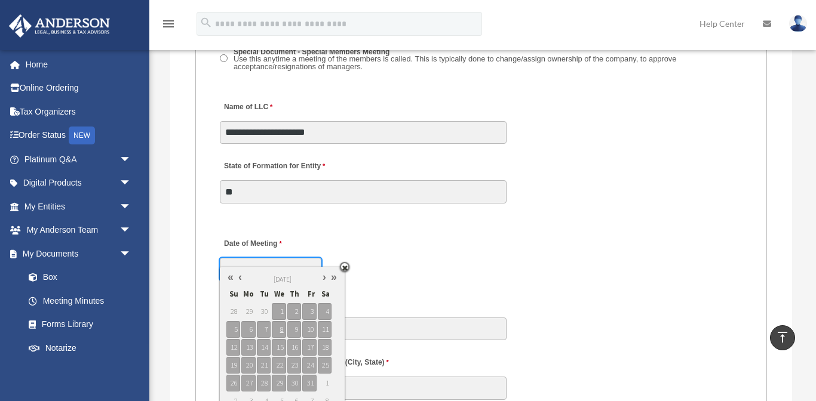
click at [286, 260] on input "Date of Meeting" at bounding box center [271, 269] width 102 height 23
click at [492, 262] on div "Date of Meeting" at bounding box center [481, 255] width 525 height 53
click at [283, 258] on input "Date of Meeting" at bounding box center [271, 269] width 102 height 23
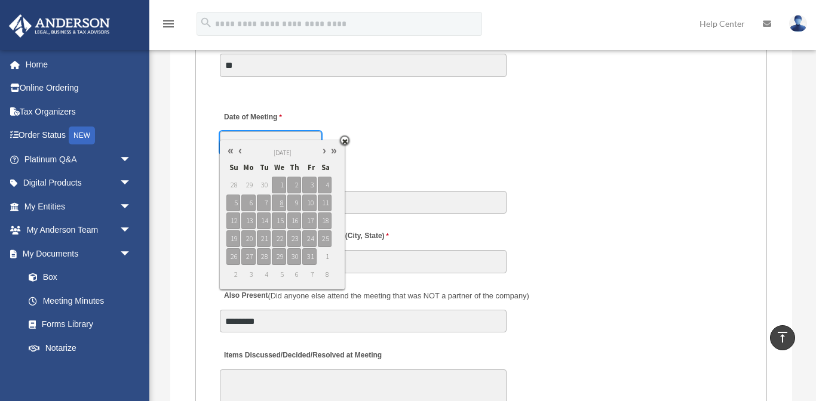
scroll to position [2256, 0]
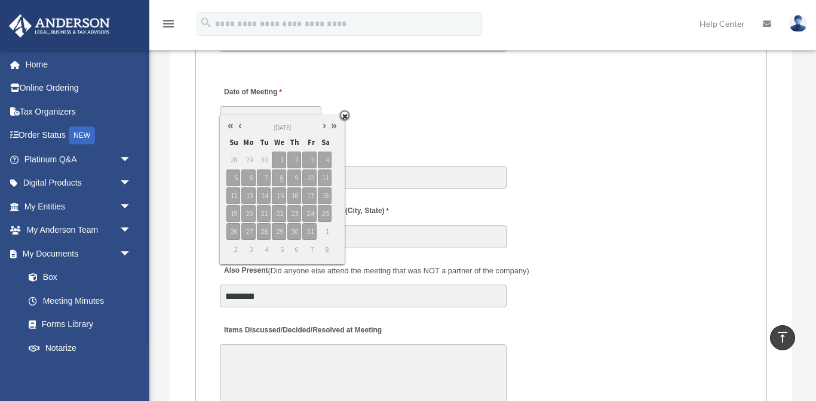
click at [391, 122] on fieldset "MEETING INFORMATION Please limit 1 meeting per 1 entity for each submission. Ty…" at bounding box center [481, 262] width 572 height 1699
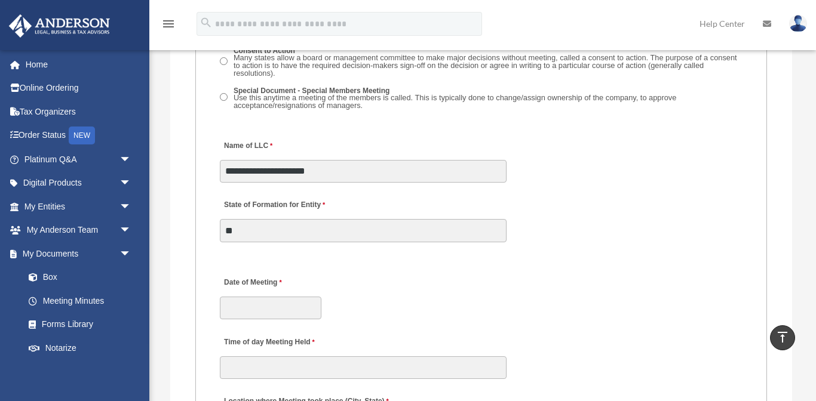
scroll to position [2097, 0]
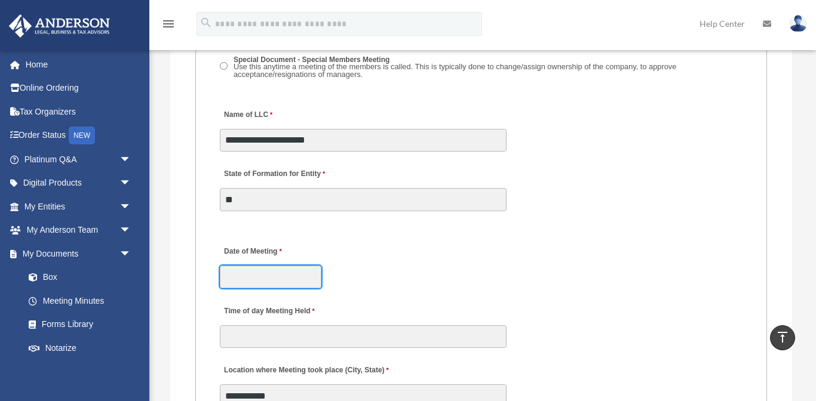
click at [265, 267] on input "Date of Meeting" at bounding box center [271, 277] width 102 height 23
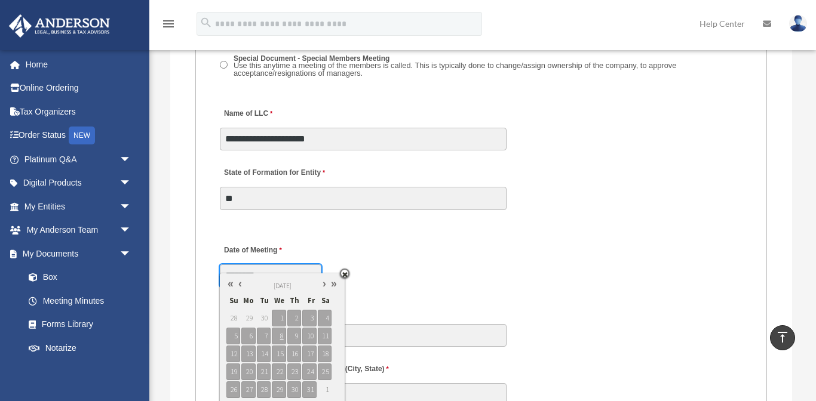
type input "********"
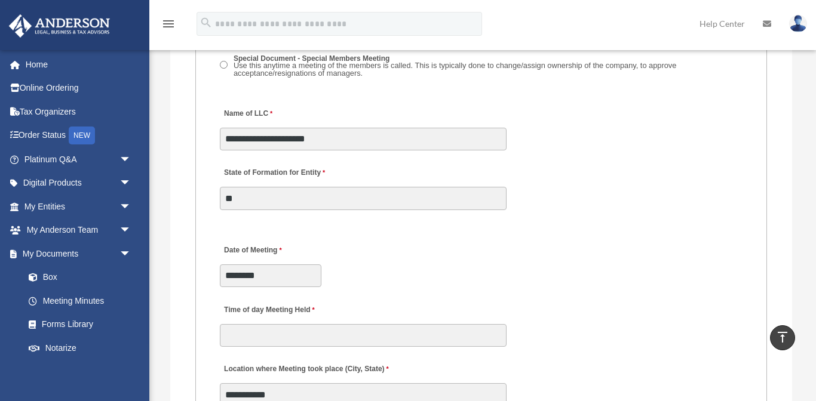
click at [526, 274] on div "Date of Meeting ********" at bounding box center [481, 262] width 525 height 53
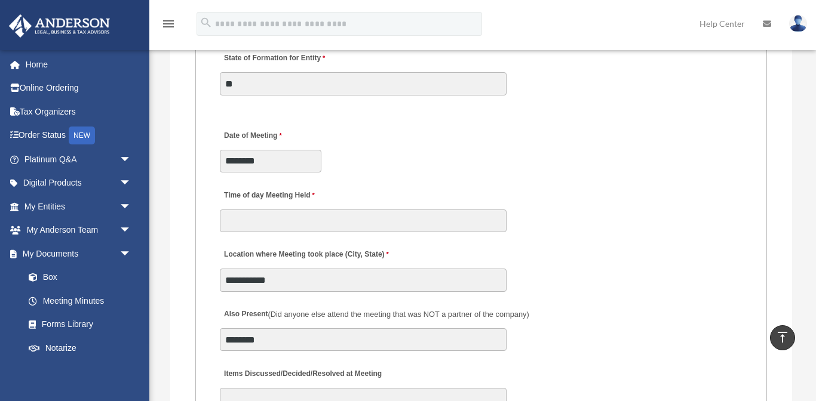
scroll to position [2212, 0]
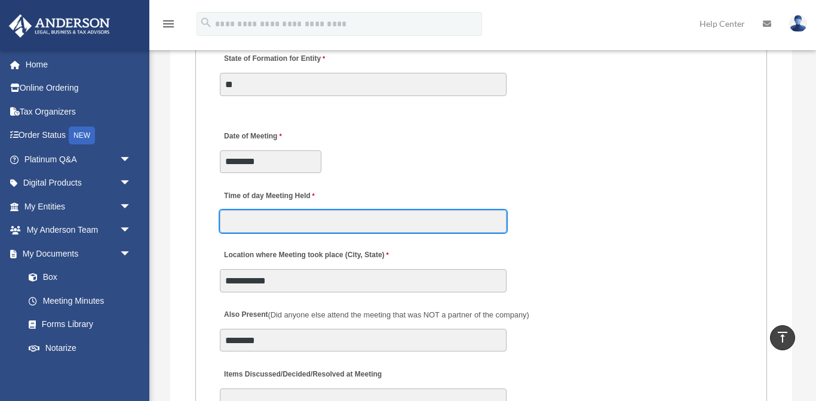
click at [323, 210] on input "Time of day Meeting Held" at bounding box center [363, 221] width 287 height 23
type input "*******"
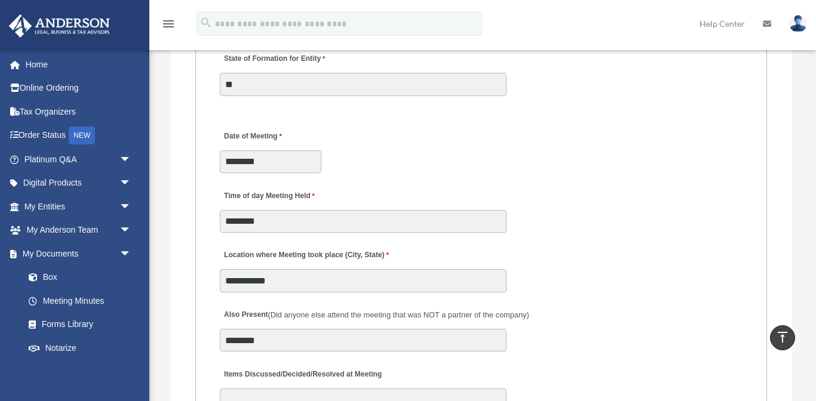
click at [588, 167] on fieldset "MEETING INFORMATION Please limit 1 meeting per 1 entity for each submission. Ty…" at bounding box center [481, 306] width 572 height 1699
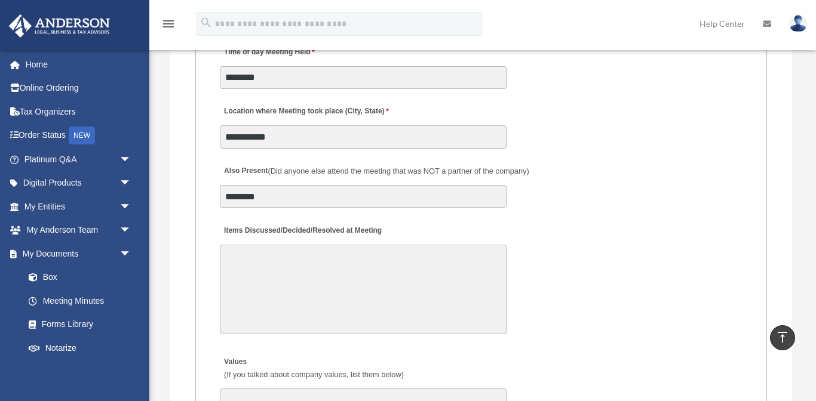
scroll to position [2333, 0]
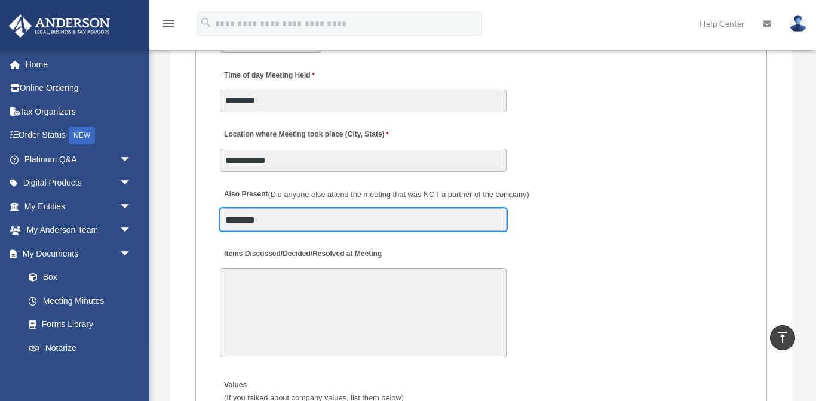
click at [340, 212] on input "********" at bounding box center [363, 219] width 287 height 23
type input "*"
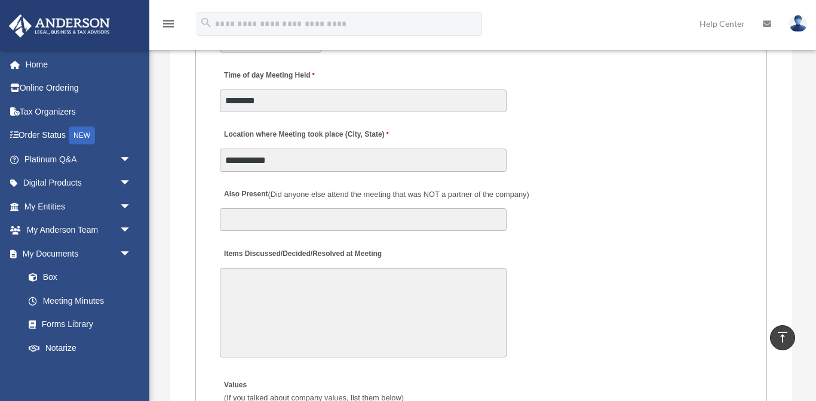
click at [496, 190] on span "(Did anyone else attend the meeting that was NOT a partner of the company)" at bounding box center [398, 194] width 261 height 9
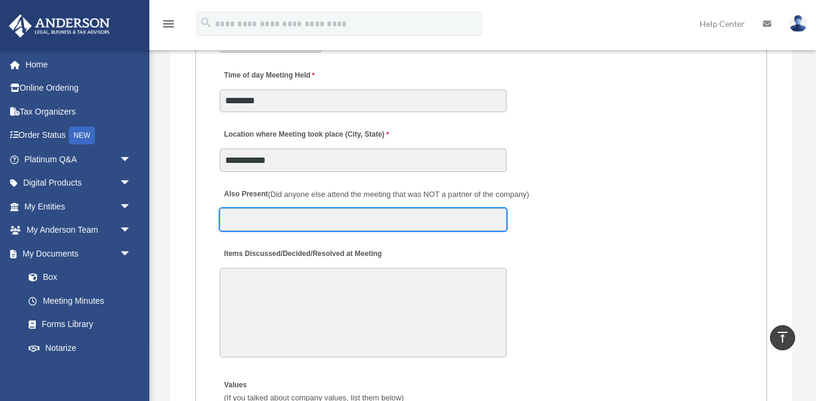
click at [496, 208] on input "Also Present (Did anyone else attend the meeting that was NOT a partner of the …" at bounding box center [363, 219] width 287 height 23
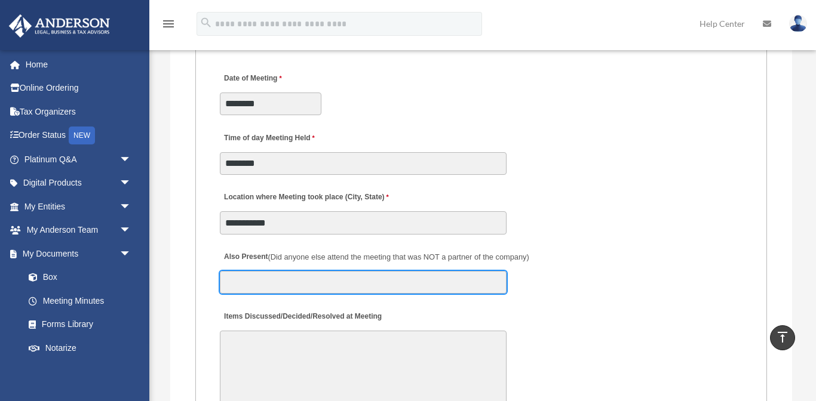
scroll to position [2266, 0]
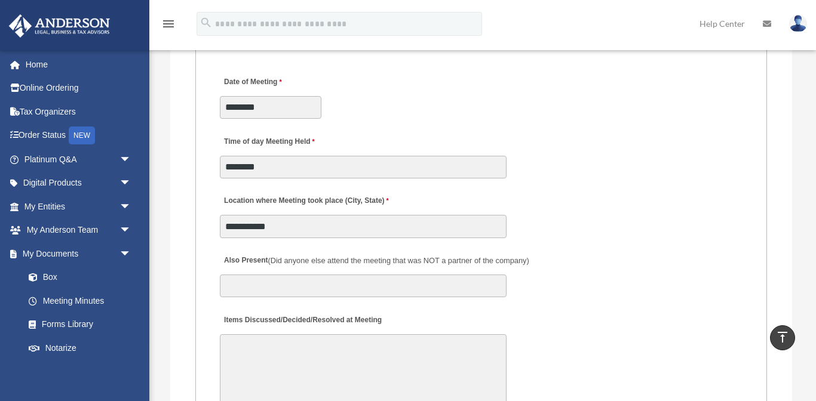
click at [498, 314] on div "Items Discussed/Decided/Resolved at Meeting 30000 characters left." at bounding box center [481, 368] width 525 height 124
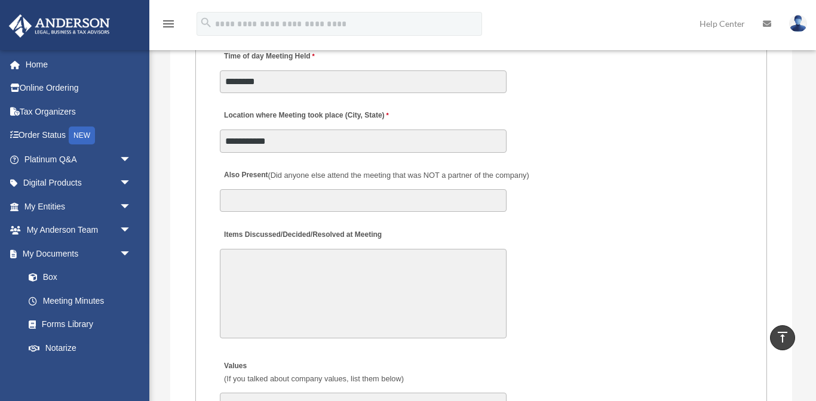
scroll to position [2367, 0]
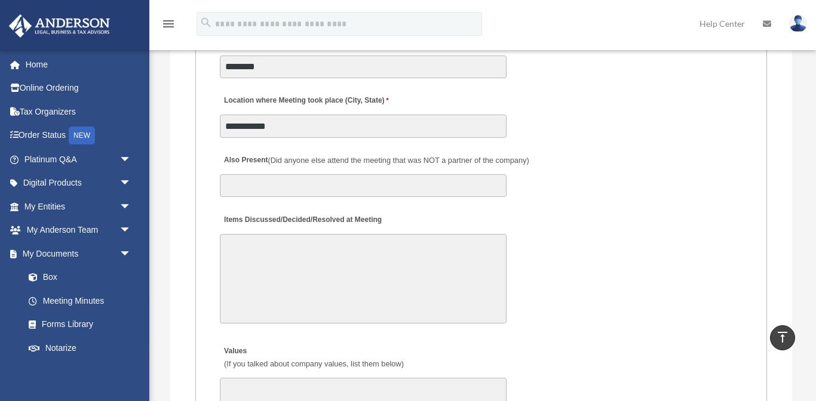
click at [350, 254] on textarea "Items Discussed/Decided/Resolved at Meeting" at bounding box center [363, 279] width 287 height 90
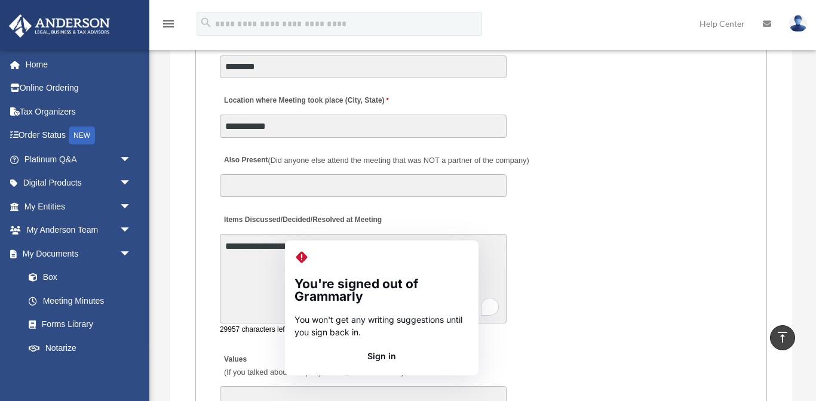
click at [432, 235] on textarea "**********" at bounding box center [363, 279] width 287 height 90
click at [258, 283] on textarea "**********" at bounding box center [363, 279] width 287 height 90
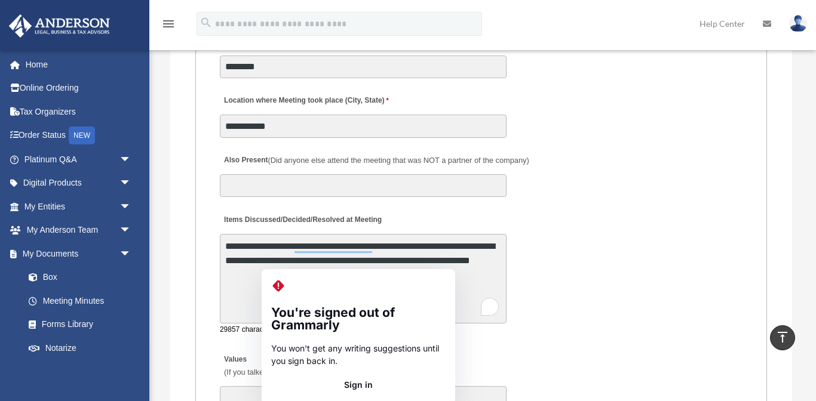
click at [286, 263] on textarea "**********" at bounding box center [363, 279] width 287 height 90
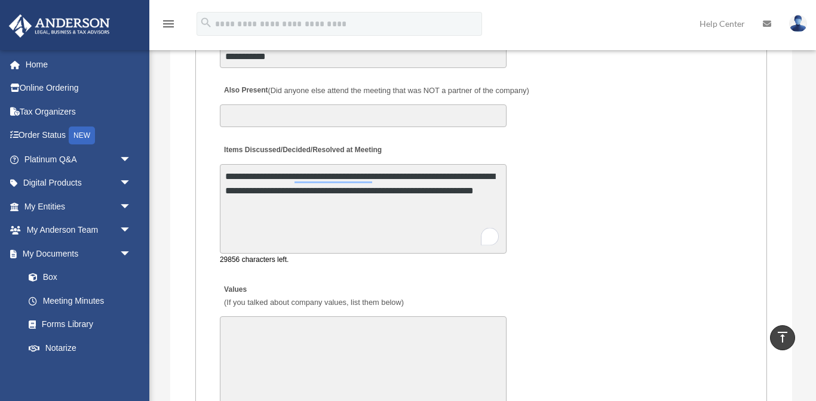
scroll to position [2446, 0]
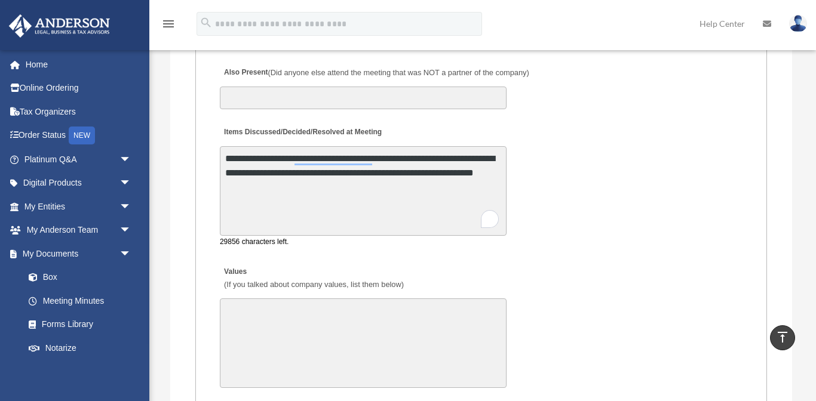
drag, startPoint x: 224, startPoint y: 152, endPoint x: 336, endPoint y: 176, distance: 114.9
click at [336, 176] on textarea "**********" at bounding box center [363, 191] width 287 height 90
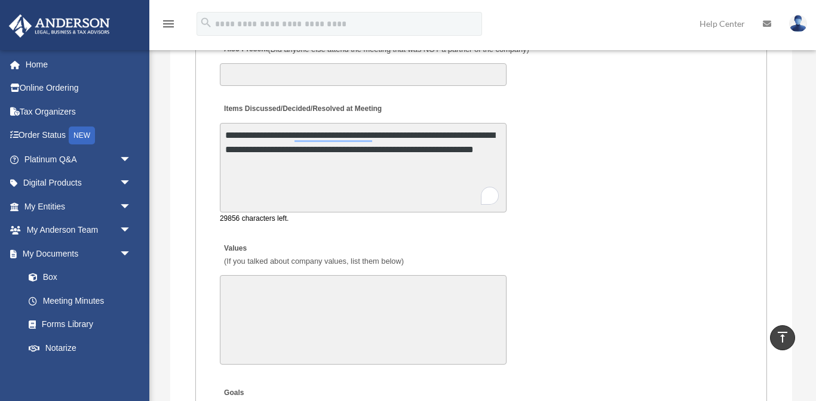
scroll to position [2480, 0]
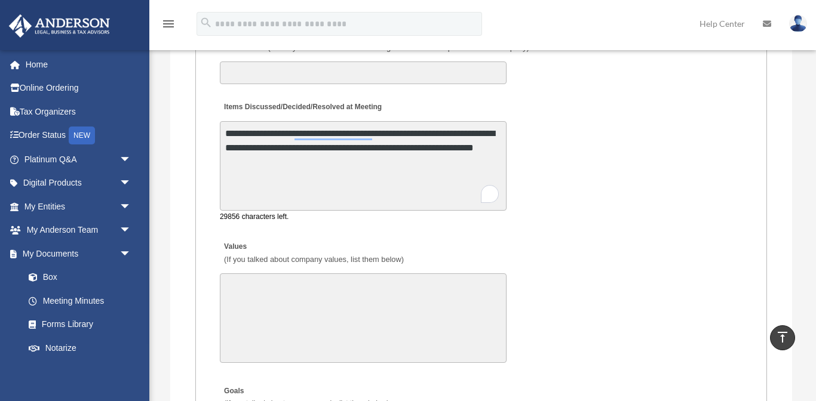
type textarea "**********"
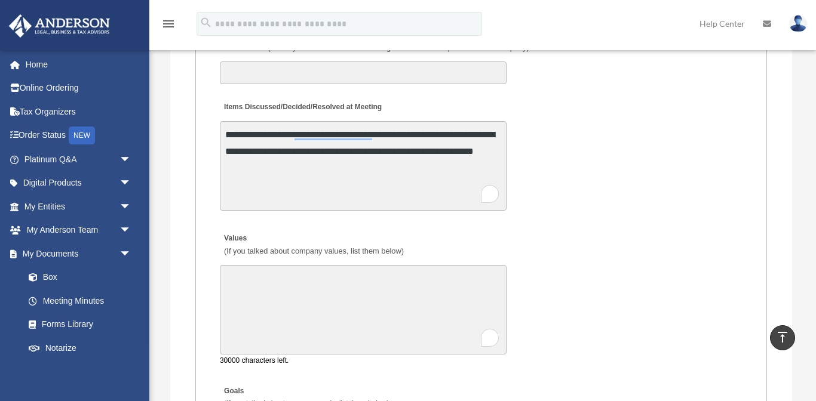
click at [397, 274] on textarea "Values (If you talked about company values, list them below)" at bounding box center [363, 310] width 287 height 90
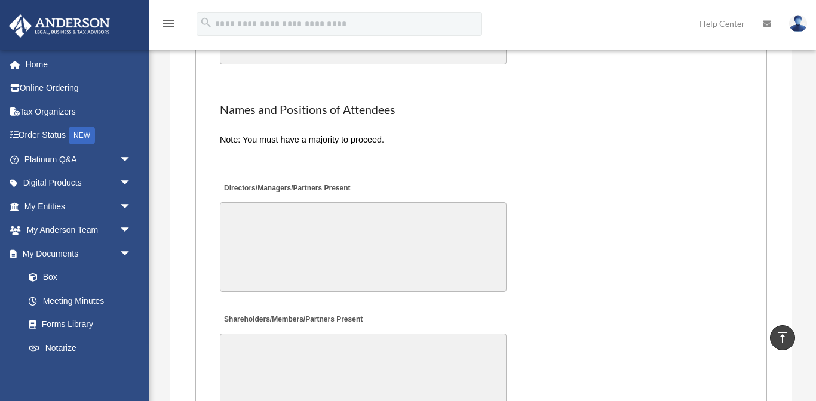
scroll to position [2915, 0]
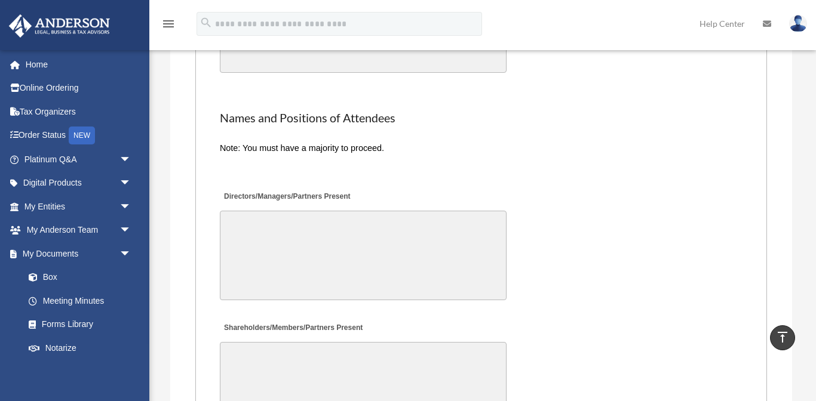
click at [249, 211] on textarea "Directors/Managers/Partners Present" at bounding box center [363, 256] width 287 height 90
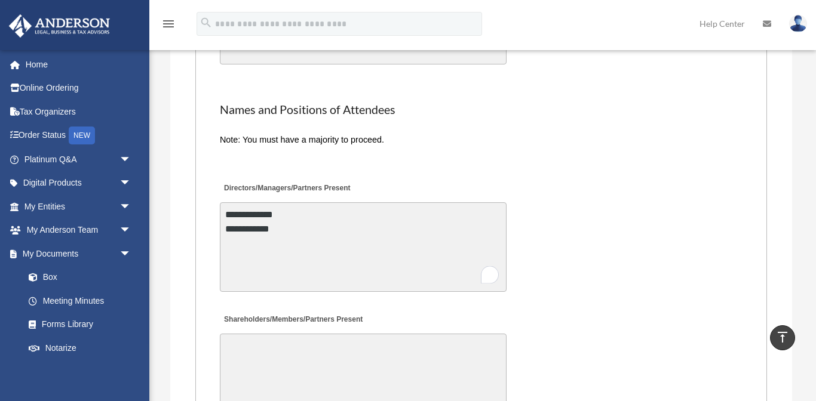
type textarea "**********"
click at [551, 319] on div "Shareholders/Members/Partners Present" at bounding box center [481, 368] width 525 height 124
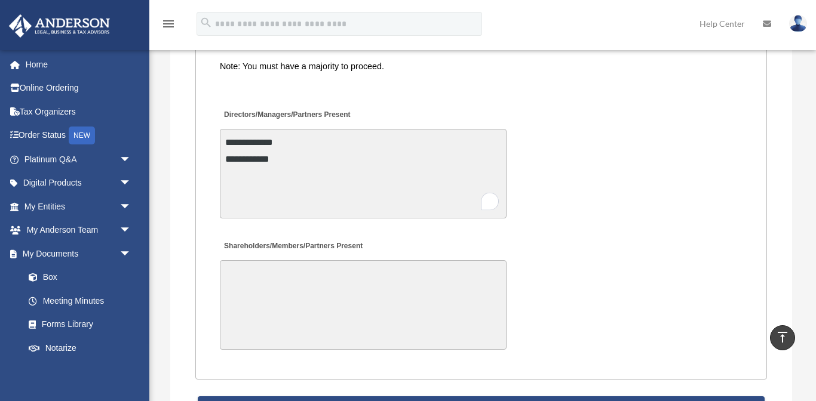
scroll to position [3042, 0]
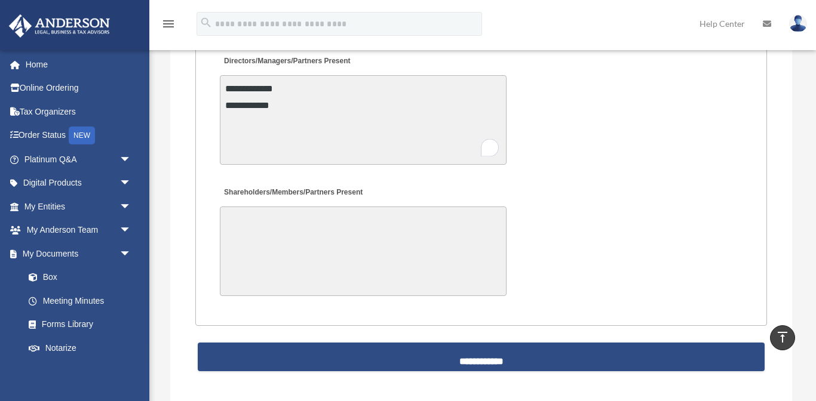
click at [276, 220] on textarea "Shareholders/Members/Partners Present" at bounding box center [363, 252] width 287 height 90
type textarea "**********"
click at [572, 179] on div "**********" at bounding box center [481, 241] width 525 height 124
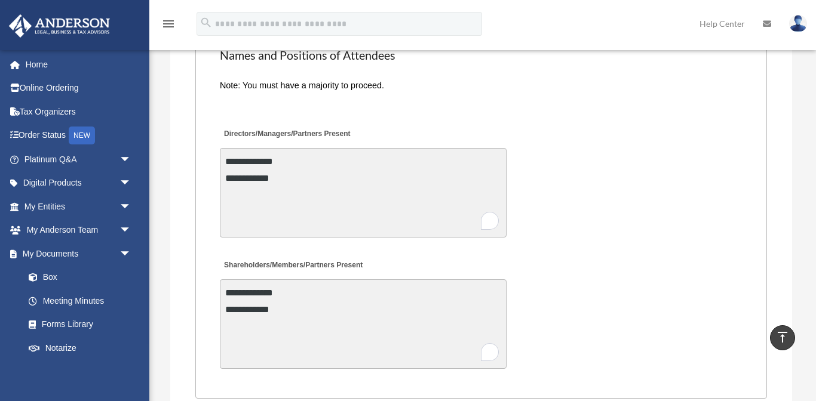
scroll to position [3019, 0]
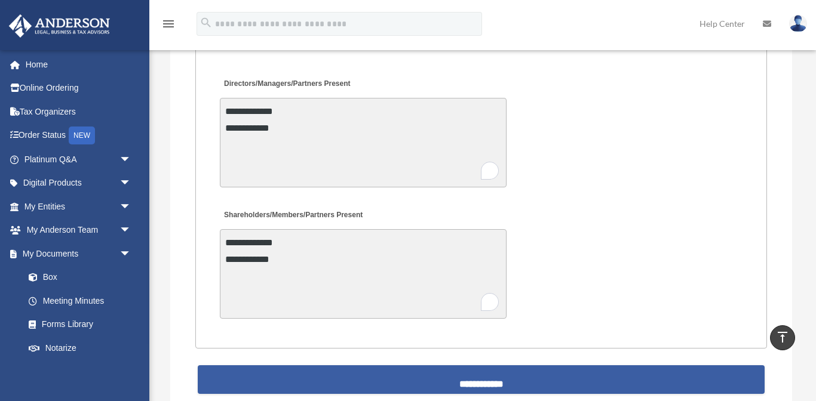
click at [480, 372] on input "**********" at bounding box center [481, 380] width 567 height 29
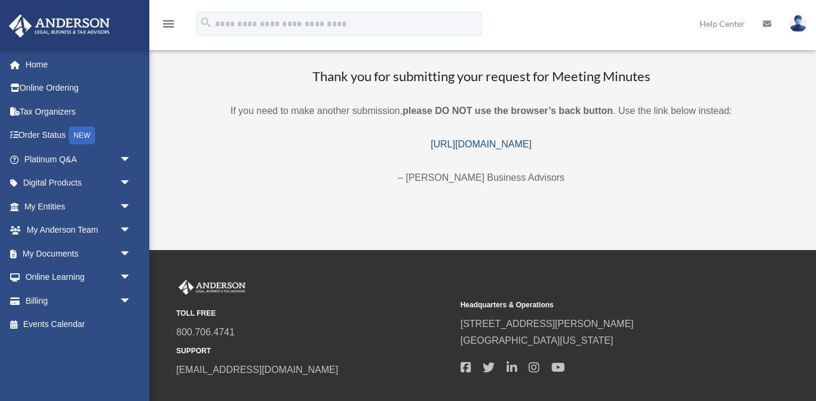
click at [438, 145] on link "[URL][DOMAIN_NAME]" at bounding box center [481, 144] width 101 height 10
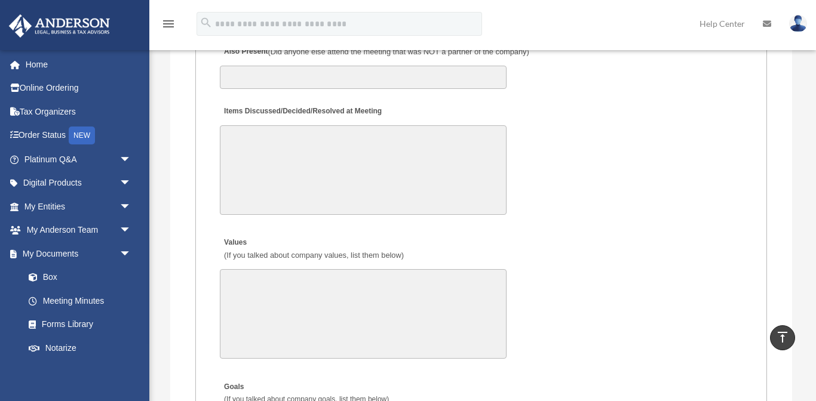
scroll to position [2091, 0]
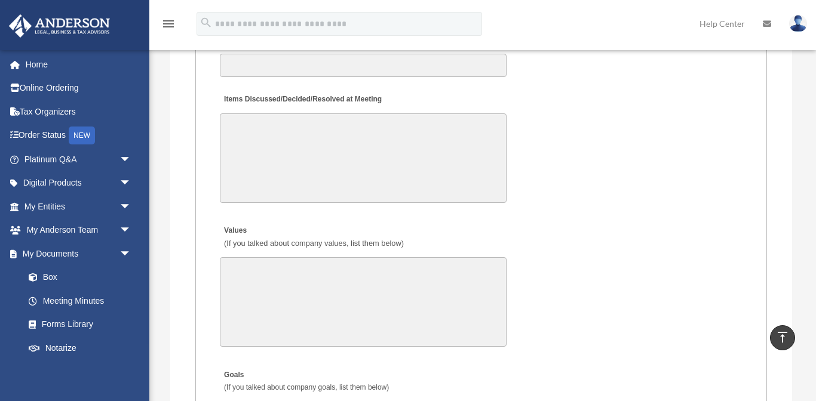
click at [800, 29] on img at bounding box center [798, 23] width 18 height 17
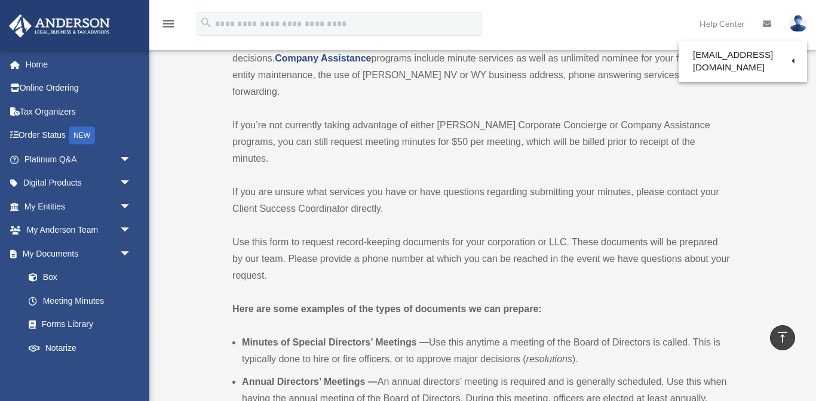
scroll to position [0, 0]
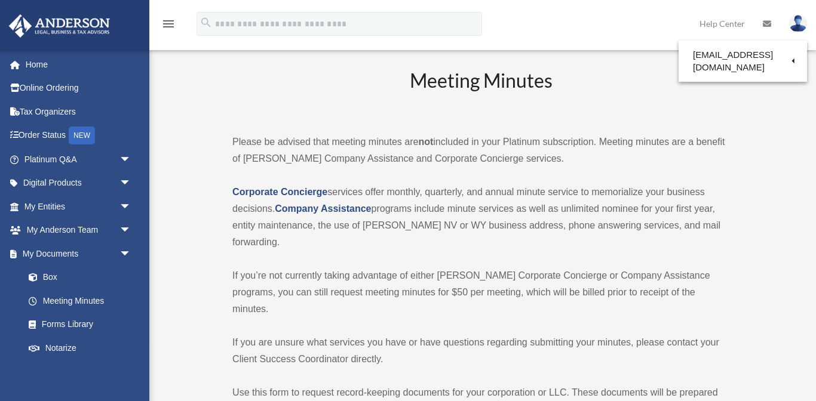
click at [176, 29] on div "menu" at bounding box center [168, 24] width 38 height 31
click at [170, 26] on icon "menu" at bounding box center [168, 24] width 14 height 14
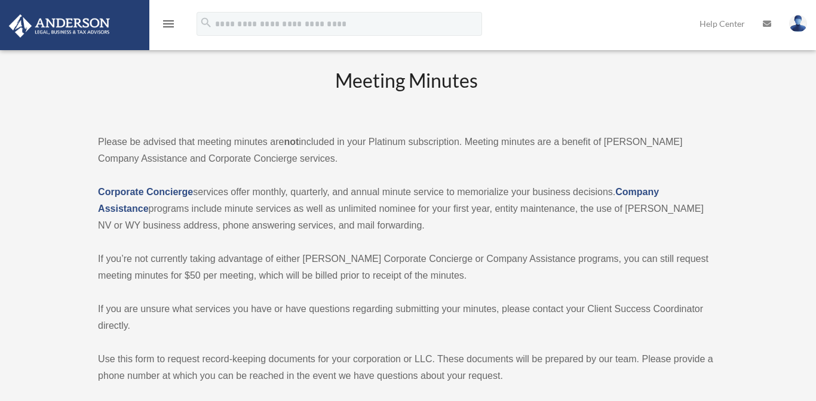
click at [170, 26] on icon "menu" at bounding box center [168, 24] width 14 height 14
